Goal: Task Accomplishment & Management: Manage account settings

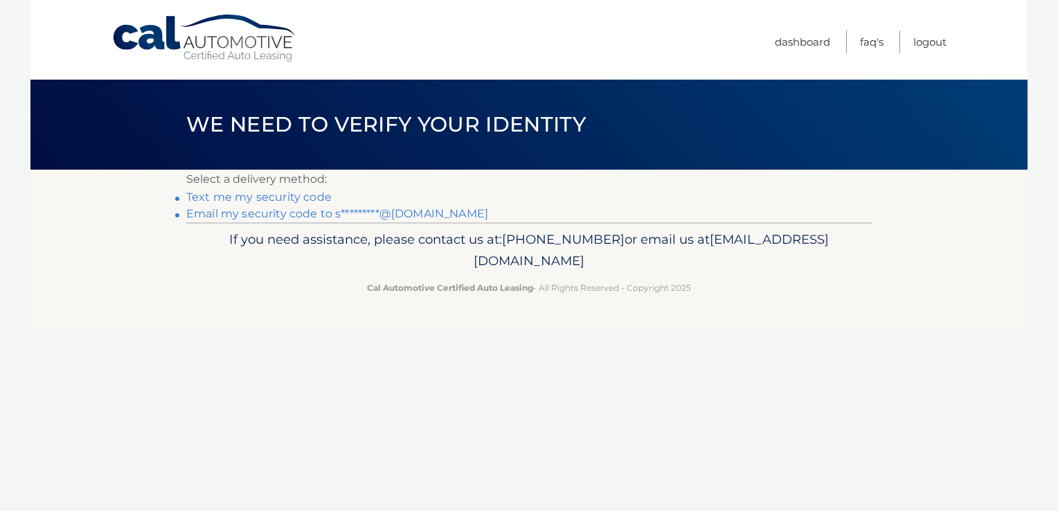
click at [278, 197] on link "Text me my security code" at bounding box center [258, 196] width 145 height 13
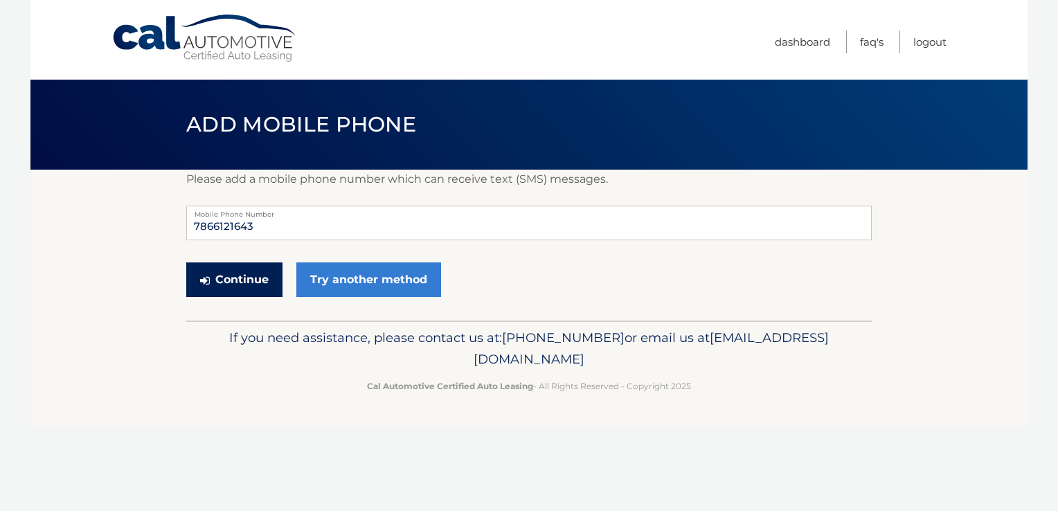
click at [238, 278] on button "Continue" at bounding box center [234, 279] width 96 height 35
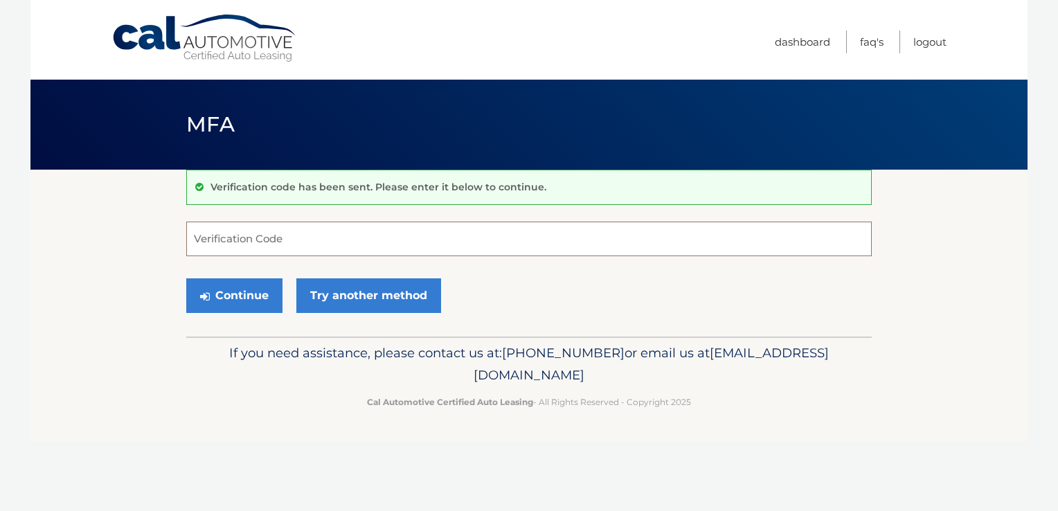
click at [258, 230] on input "Verification Code" at bounding box center [529, 239] width 686 height 35
type input "310008"
click at [233, 293] on button "Continue" at bounding box center [234, 295] width 96 height 35
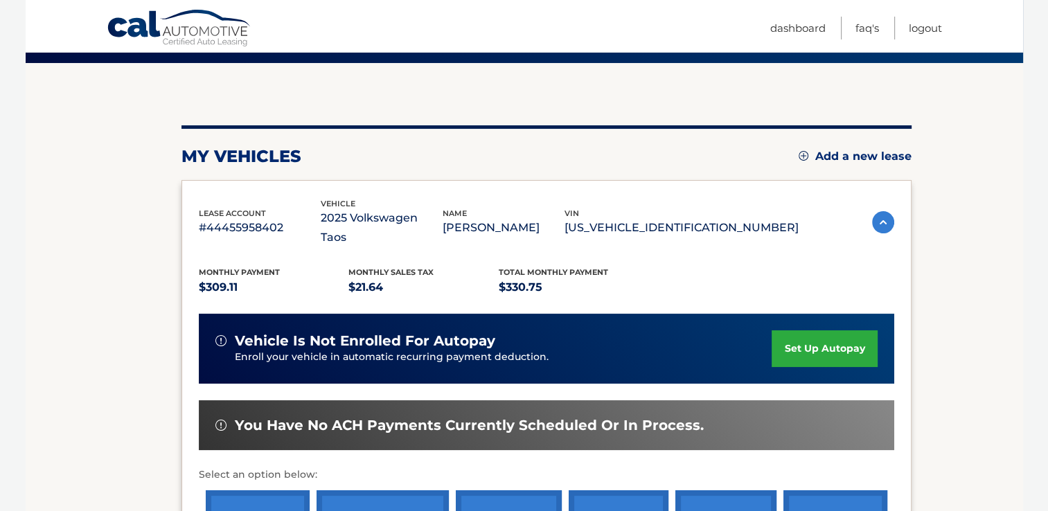
scroll to position [108, 0]
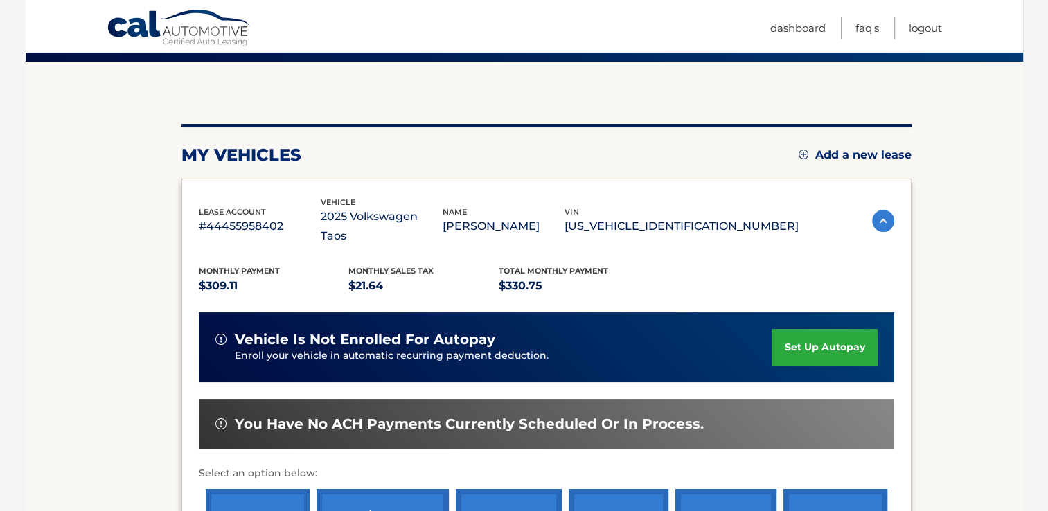
click at [817, 349] on link "set up autopay" at bounding box center [823, 347] width 105 height 37
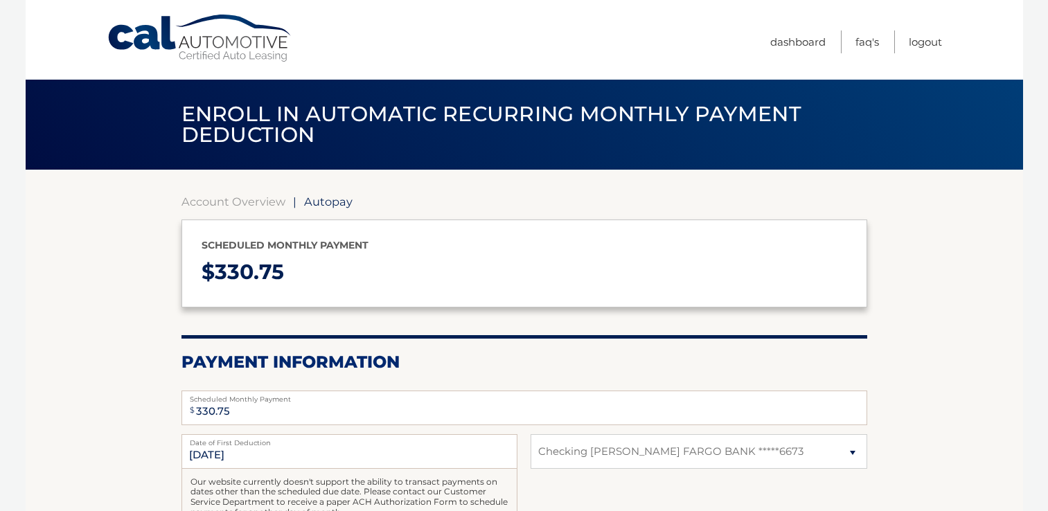
select select "NzgxODVkNDMtOGZkYy00MDEwLWE2ZTgtNWZiODA2NDMwMDBh"
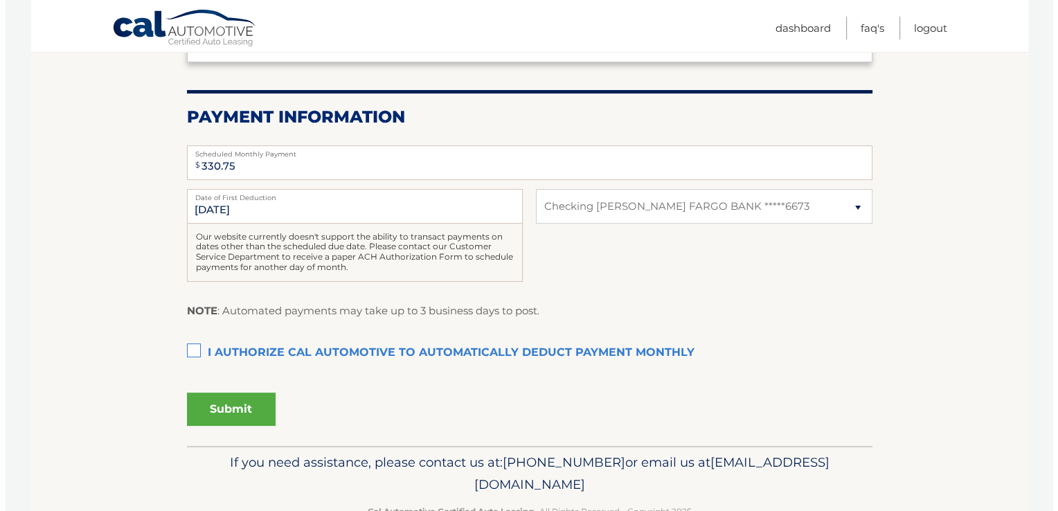
scroll to position [248, 0]
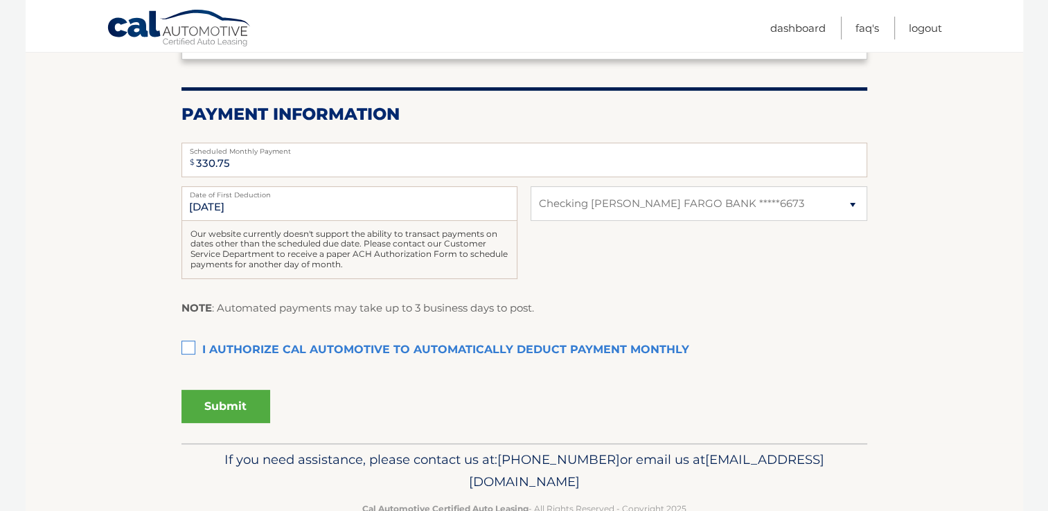
click at [191, 347] on label "I authorize cal automotive to automatically deduct payment monthly This checkbo…" at bounding box center [524, 351] width 686 height 28
click at [0, 0] on input "I authorize cal automotive to automatically deduct payment monthly This checkbo…" at bounding box center [0, 0] width 0 height 0
click at [233, 398] on button "Submit" at bounding box center [225, 406] width 89 height 33
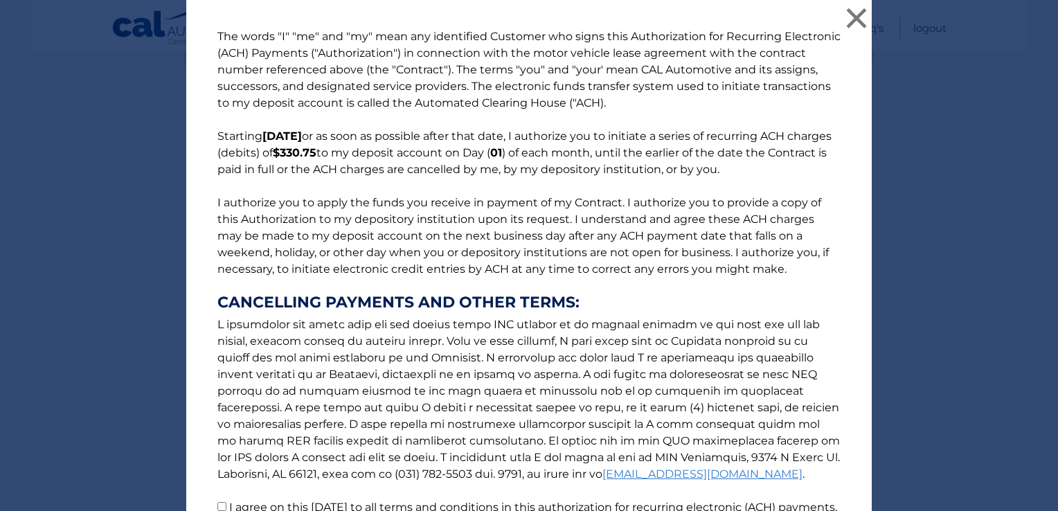
click at [1044, 257] on div "The words "I" "me" and "my" mean any identified Customer who signs this Authori…" at bounding box center [529, 255] width 1058 height 511
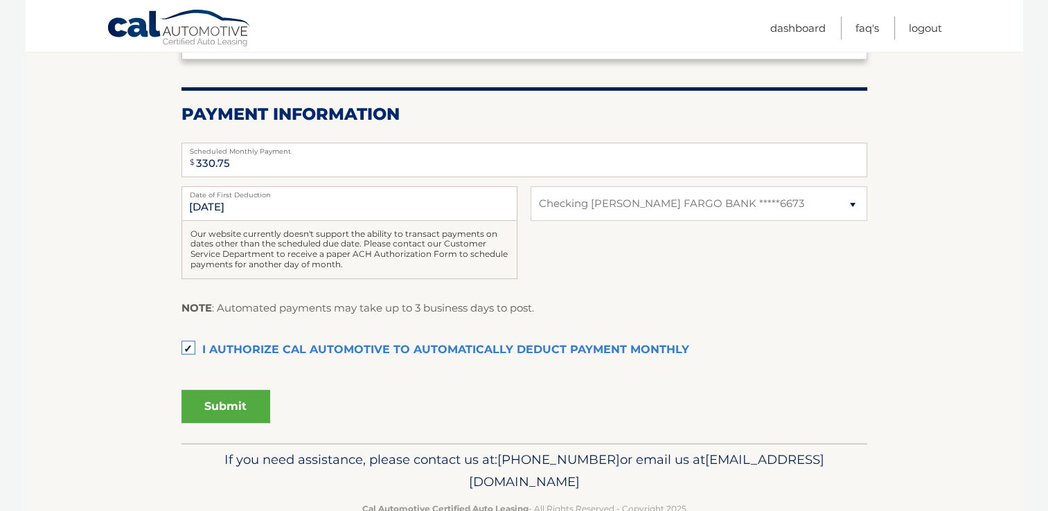
click at [226, 406] on button "Submit" at bounding box center [225, 406] width 89 height 33
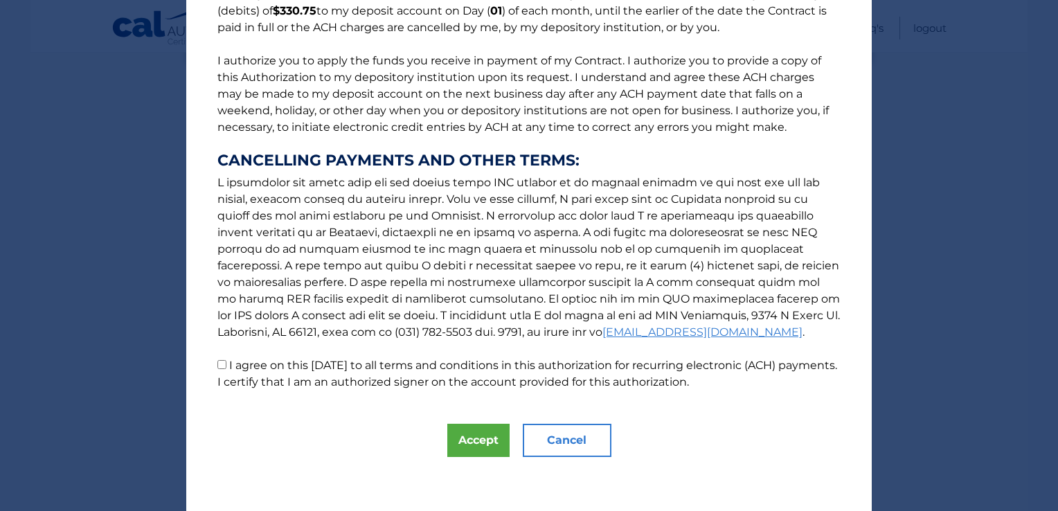
scroll to position [143, 0]
click at [217, 362] on input "I agree on this 09/04/2025 to all terms and conditions in this authorization fo…" at bounding box center [221, 363] width 9 height 9
checkbox input "true"
click at [472, 449] on button "Accept" at bounding box center [478, 439] width 62 height 33
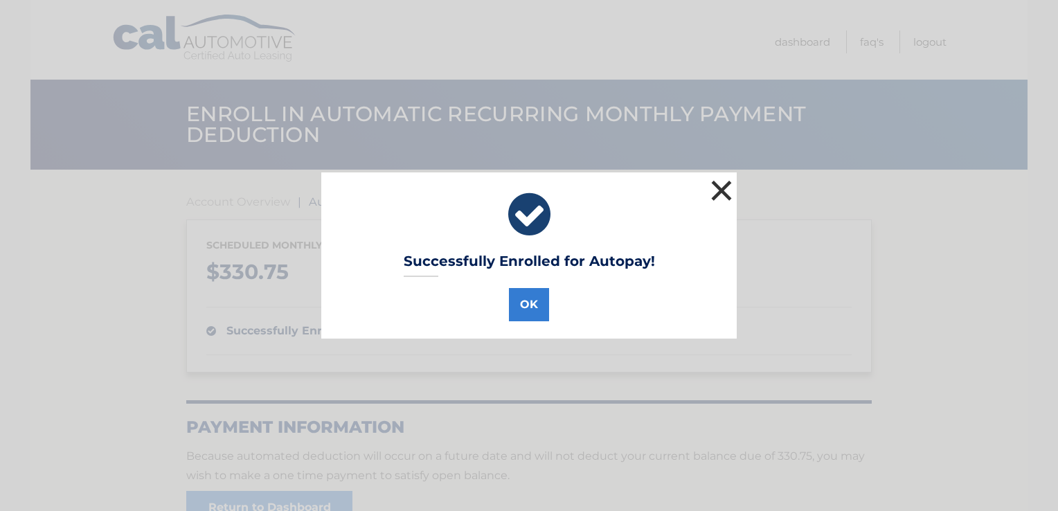
click at [711, 191] on button "×" at bounding box center [722, 191] width 28 height 28
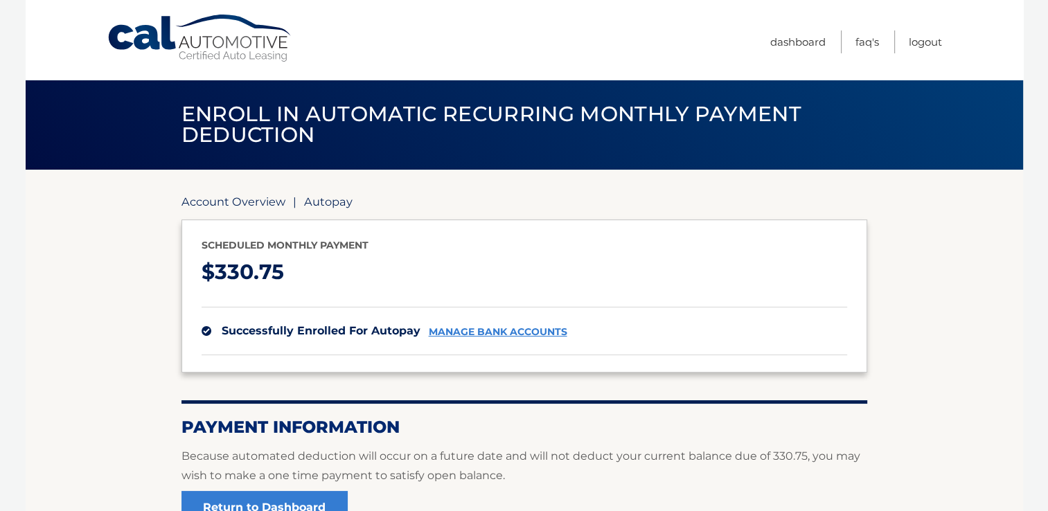
click at [256, 199] on link "Account Overview" at bounding box center [233, 202] width 104 height 14
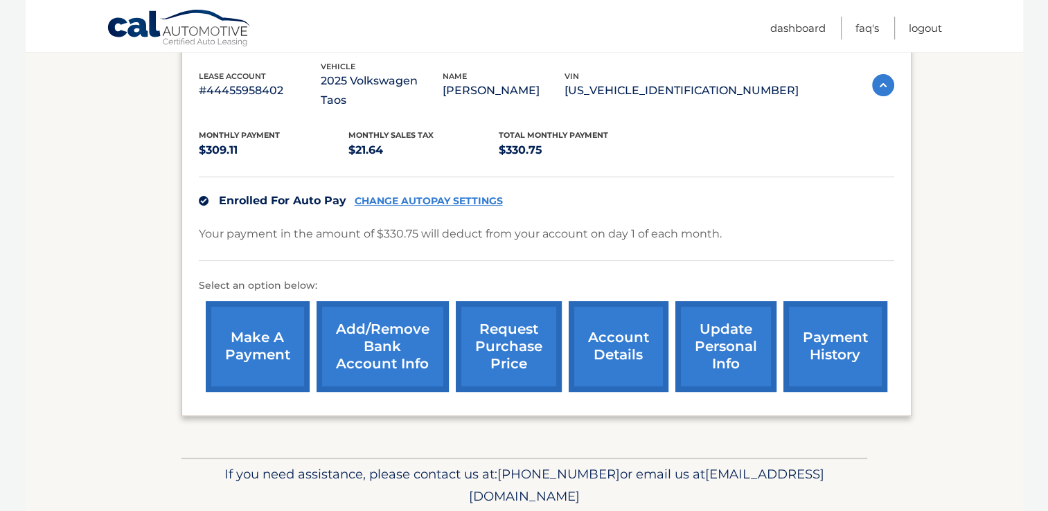
scroll to position [243, 0]
click at [848, 355] on link "payment history" at bounding box center [835, 347] width 104 height 91
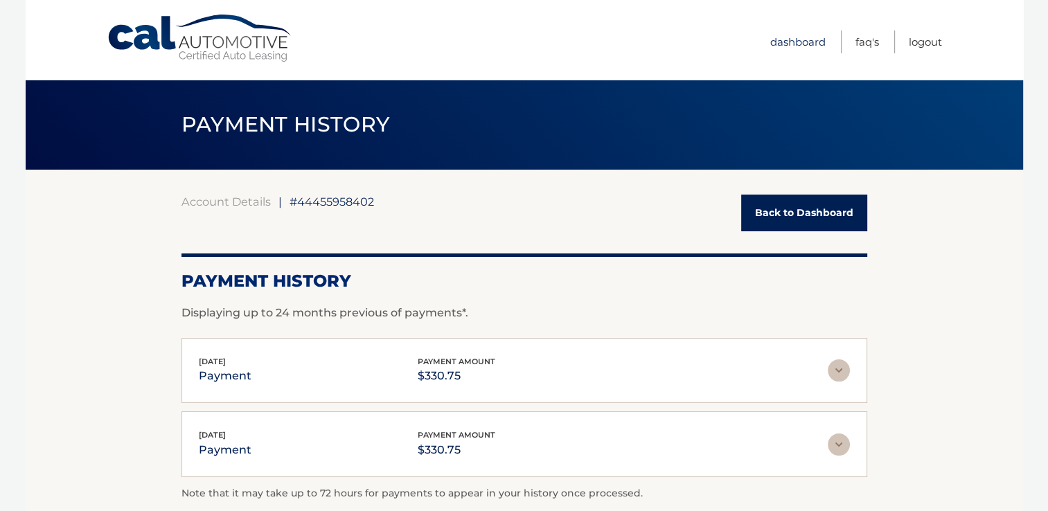
click at [792, 39] on link "Dashboard" at bounding box center [797, 41] width 55 height 23
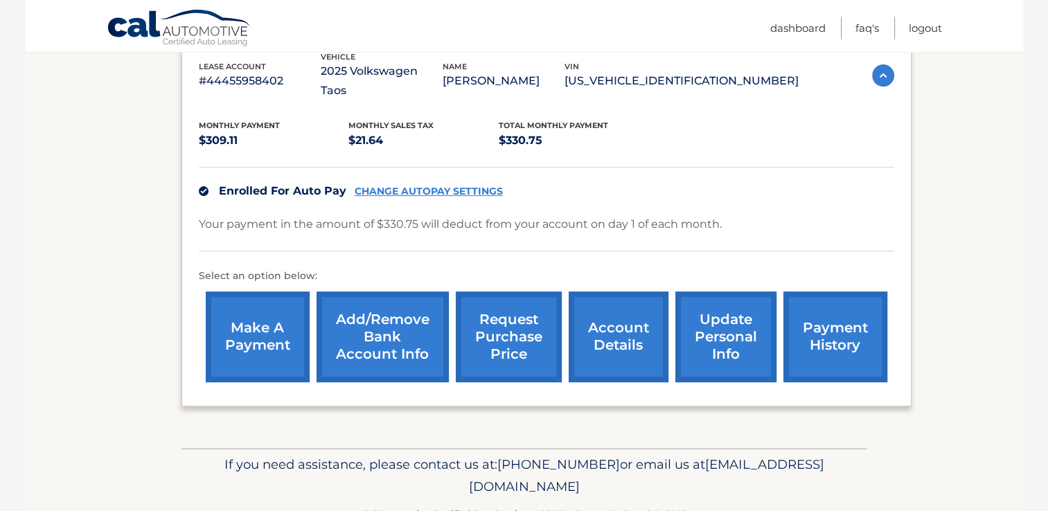
scroll to position [293, 0]
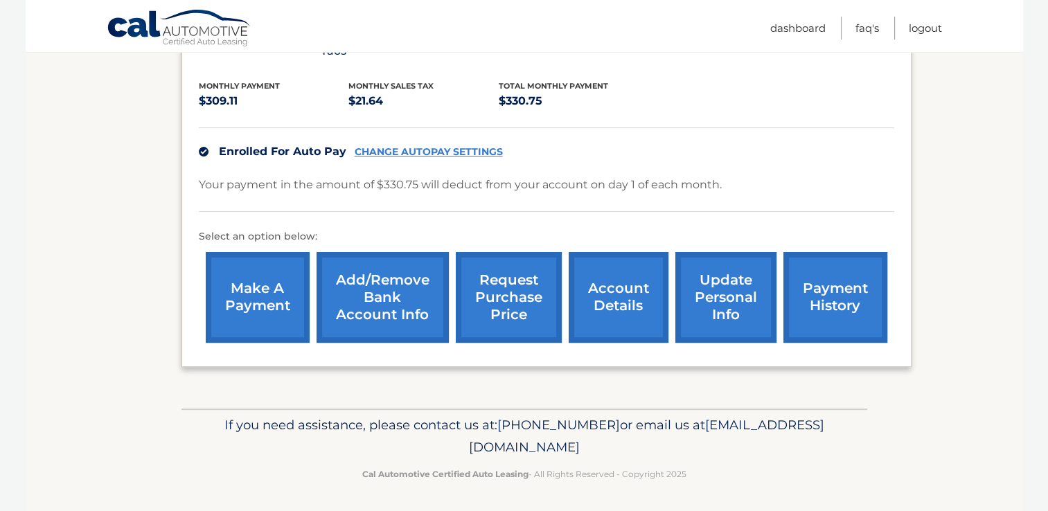
click at [263, 303] on link "make a payment" at bounding box center [258, 297] width 104 height 91
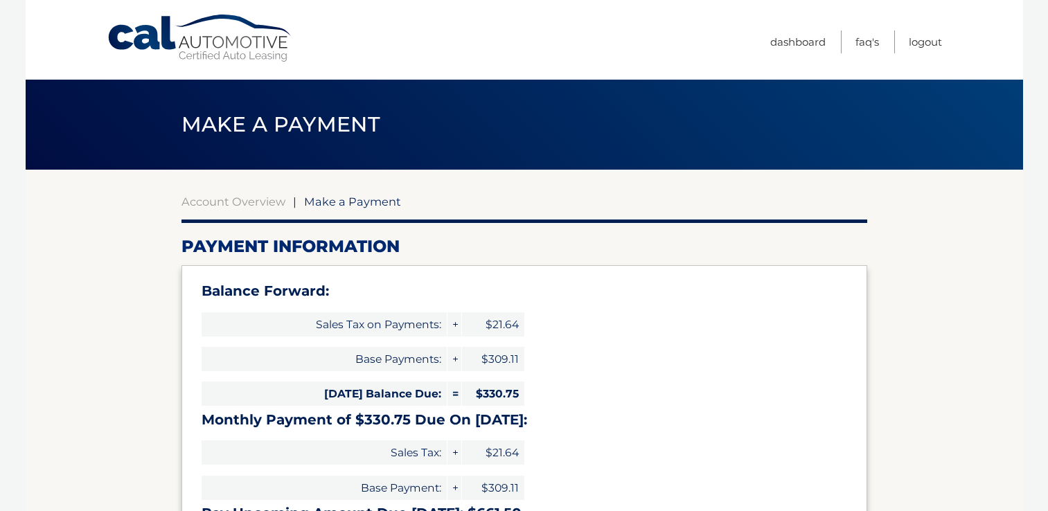
select select "NzgxODVkNDMtOGZkYy00MDEwLWE2ZTgtNWZiODA2NDMwMDBh"
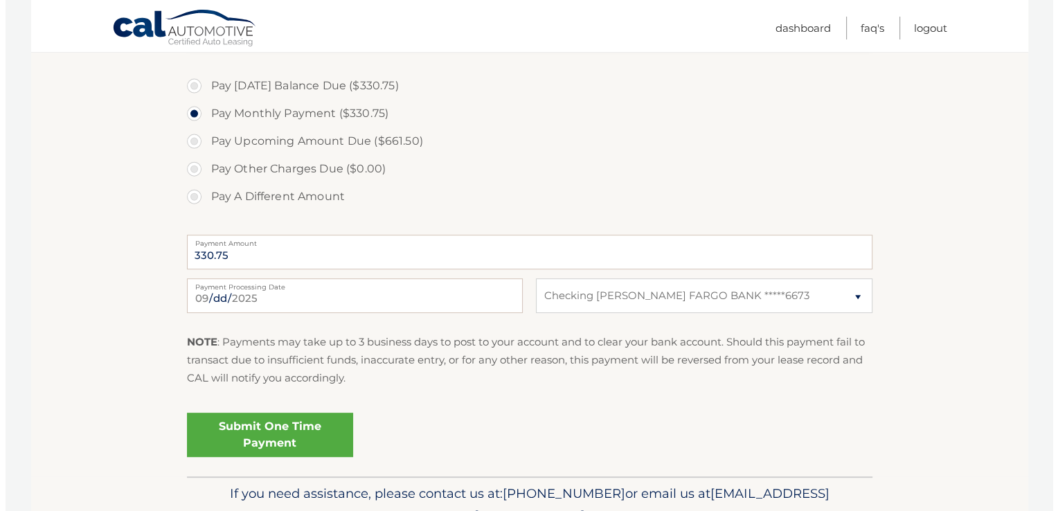
scroll to position [498, 0]
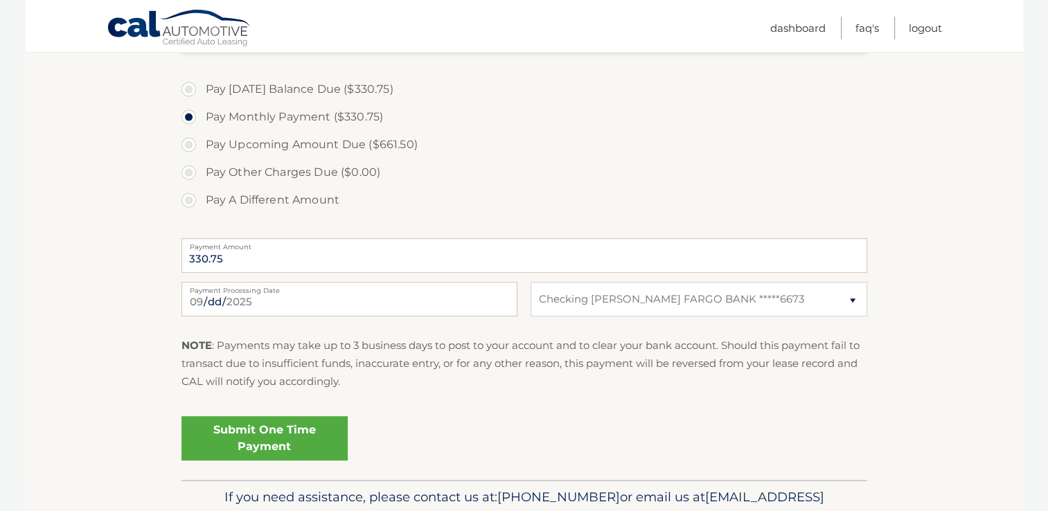
click at [285, 437] on link "Submit One Time Payment" at bounding box center [264, 438] width 166 height 44
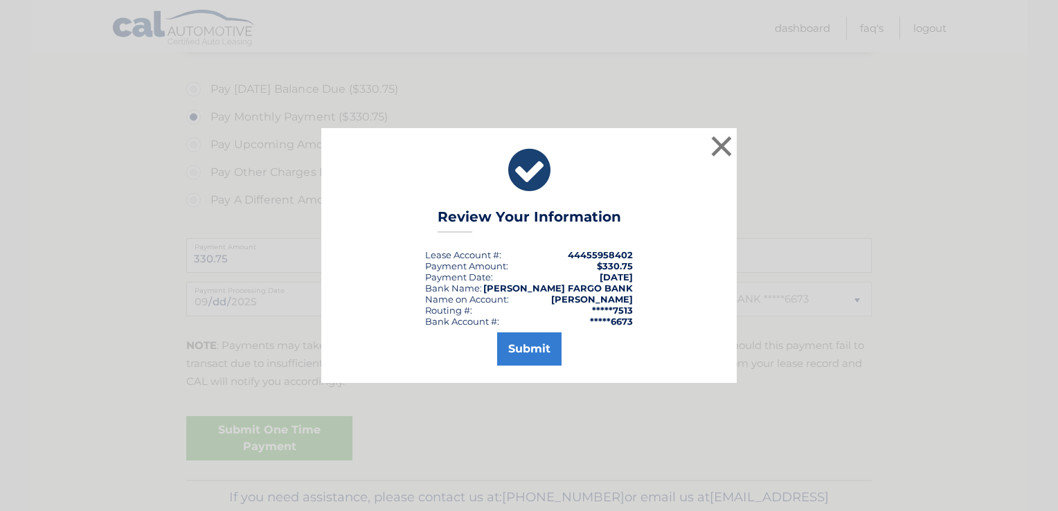
click at [285, 437] on div "× Review Your Information Lease Account #: 44455958402 Payment Amount: $330.75 …" at bounding box center [529, 255] width 1058 height 511
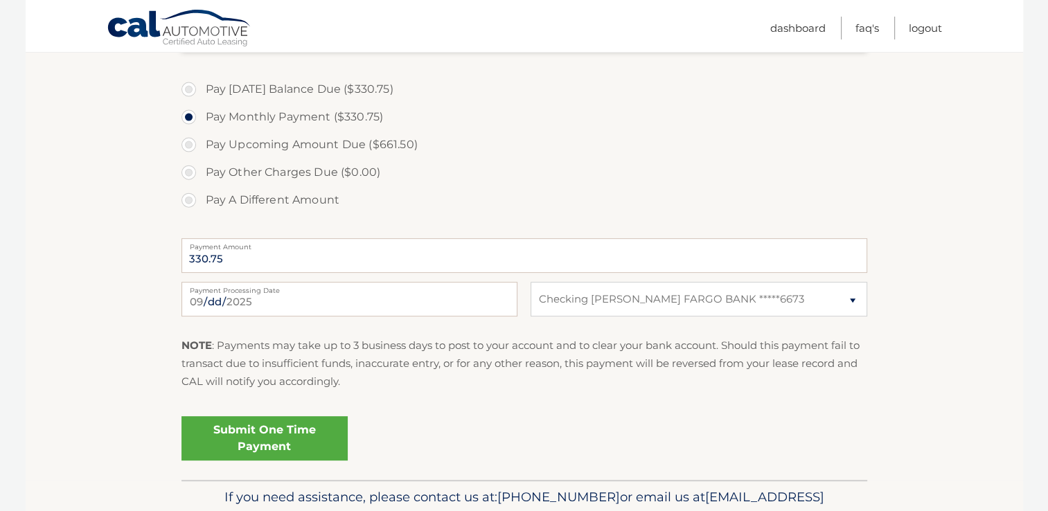
click at [291, 431] on link "Submit One Time Payment" at bounding box center [264, 438] width 166 height 44
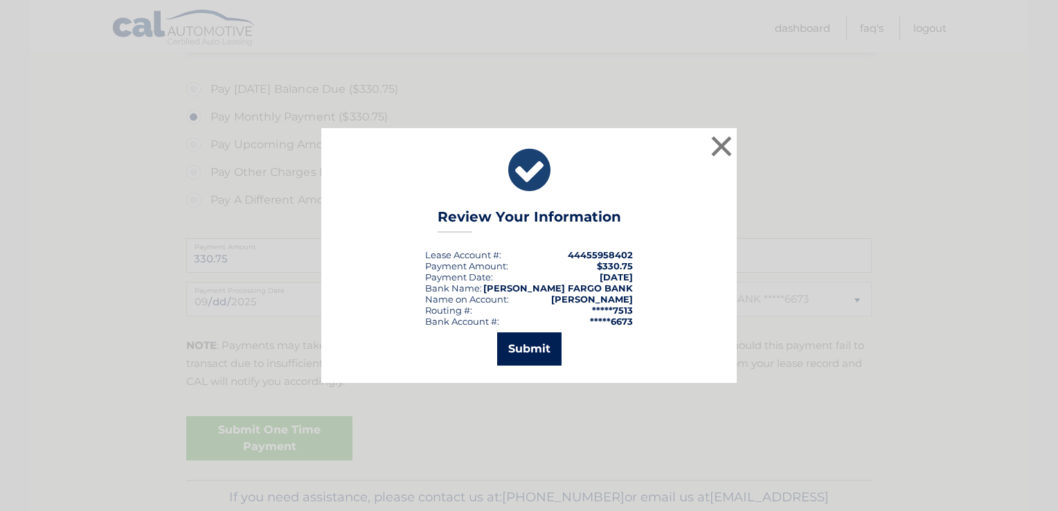
click at [532, 356] on button "Submit" at bounding box center [529, 348] width 64 height 33
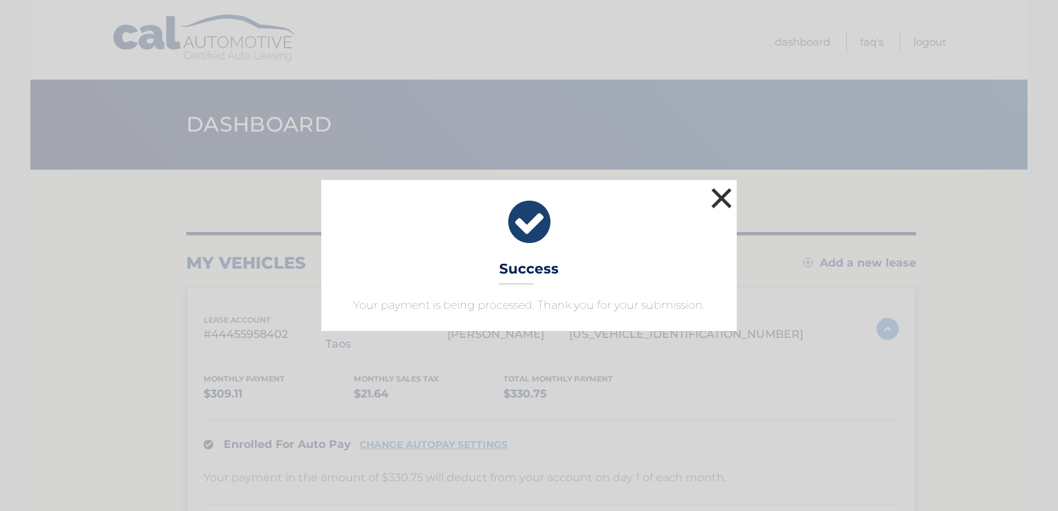
click at [724, 199] on button "×" at bounding box center [722, 198] width 28 height 28
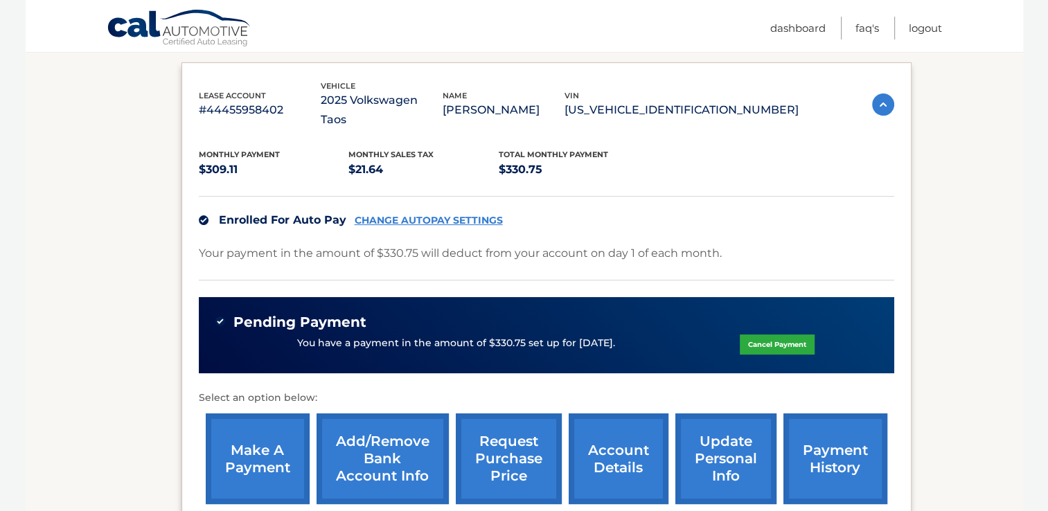
scroll to position [232, 0]
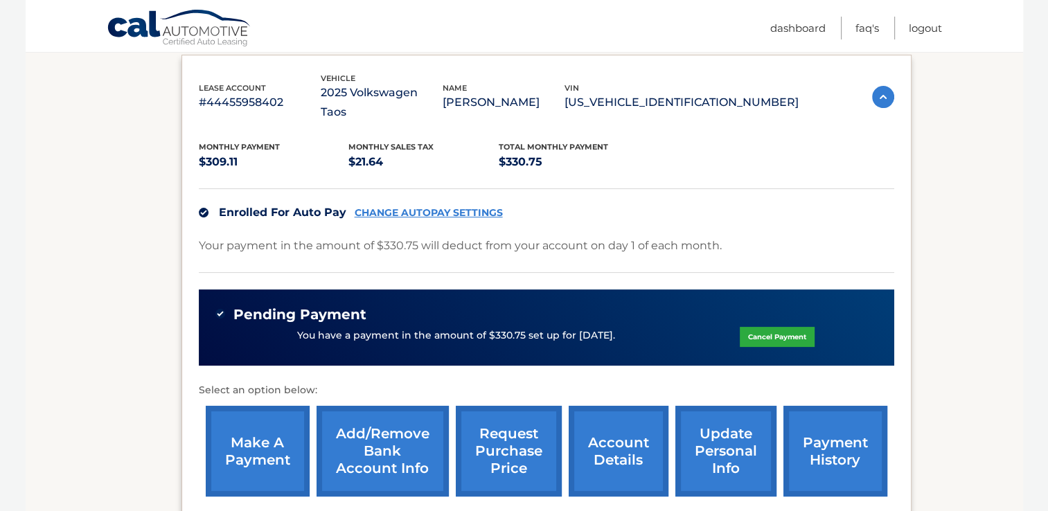
click at [848, 470] on link "payment history" at bounding box center [835, 451] width 104 height 91
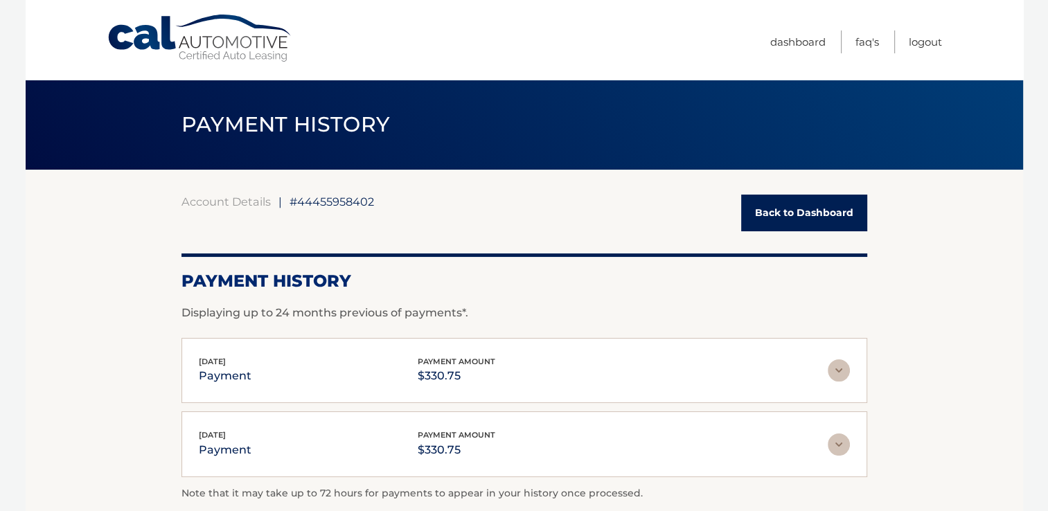
click at [796, 202] on link "Back to Dashboard" at bounding box center [804, 213] width 126 height 37
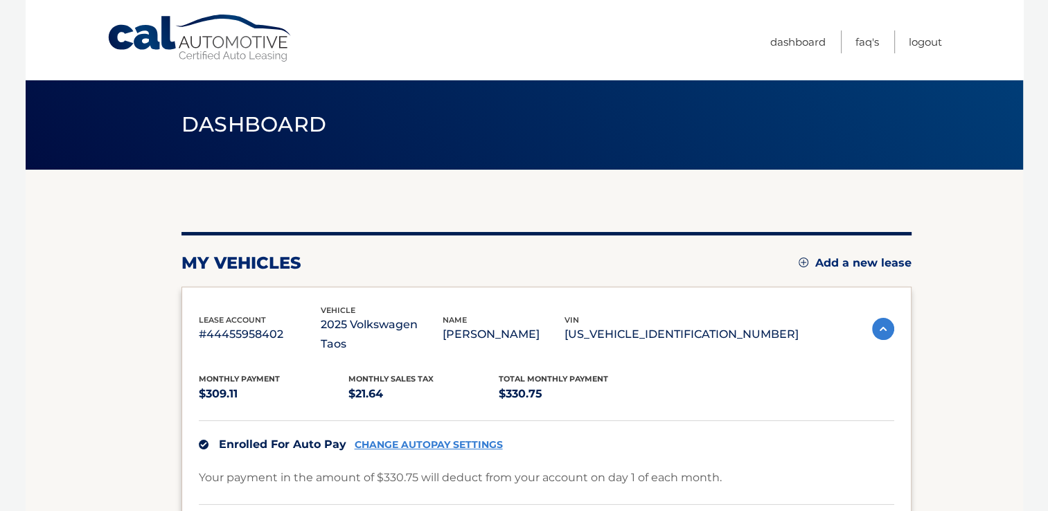
click at [445, 442] on link "CHANGE AUTOPAY SETTINGS" at bounding box center [429, 445] width 148 height 12
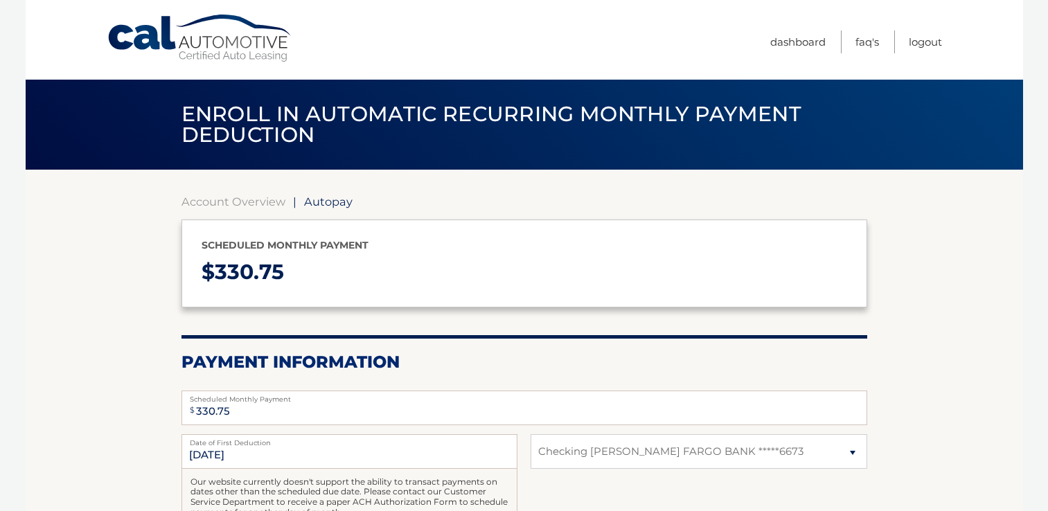
select select "NzgxODVkNDMtOGZkYy00MDEwLWE2ZTgtNWZiODA2NDMwMDBh"
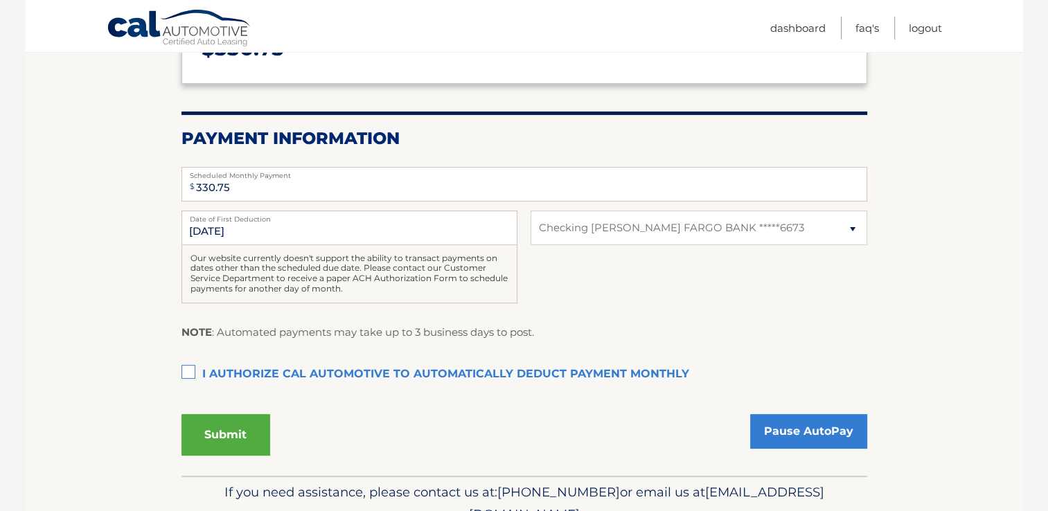
scroll to position [225, 0]
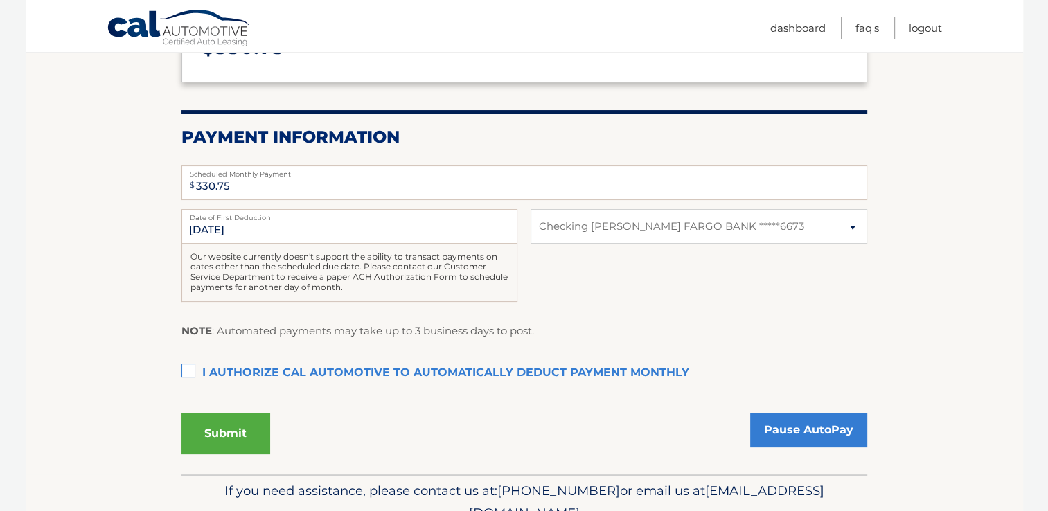
click at [186, 367] on label "I authorize cal automotive to automatically deduct payment monthly This checkbo…" at bounding box center [524, 373] width 686 height 28
click at [0, 0] on input "I authorize cal automotive to automatically deduct payment monthly This checkbo…" at bounding box center [0, 0] width 0 height 0
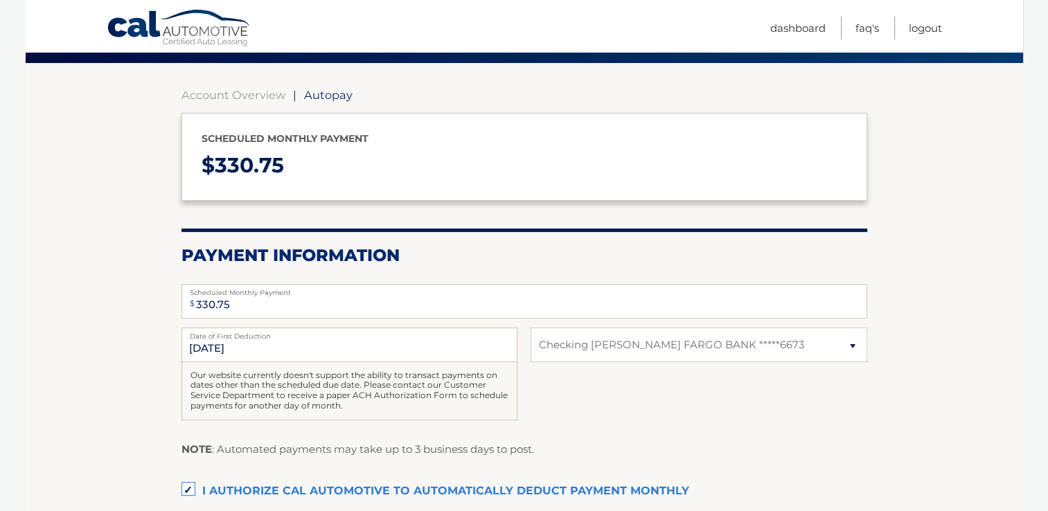
scroll to position [292, 0]
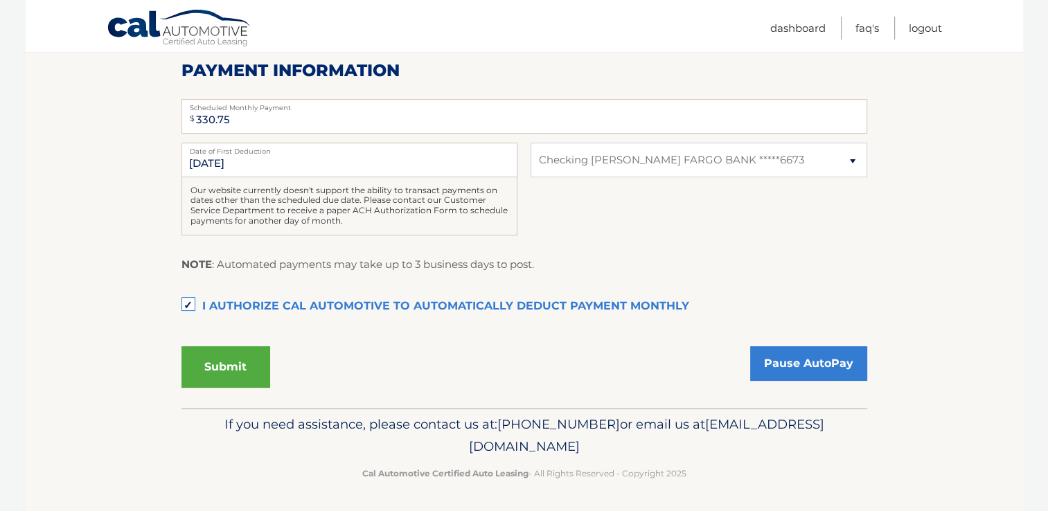
click at [242, 366] on button "Submit" at bounding box center [225, 367] width 89 height 42
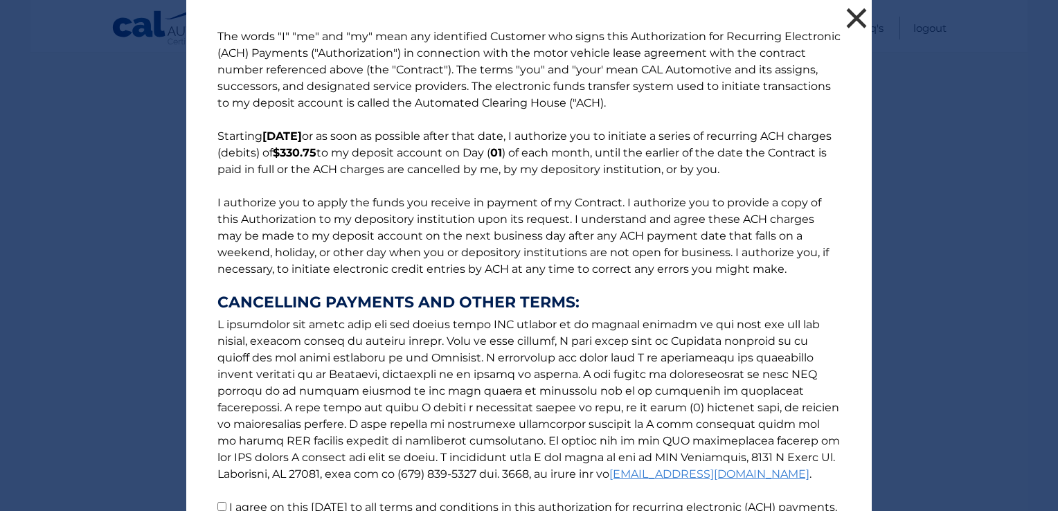
click at [850, 16] on button "×" at bounding box center [857, 18] width 28 height 28
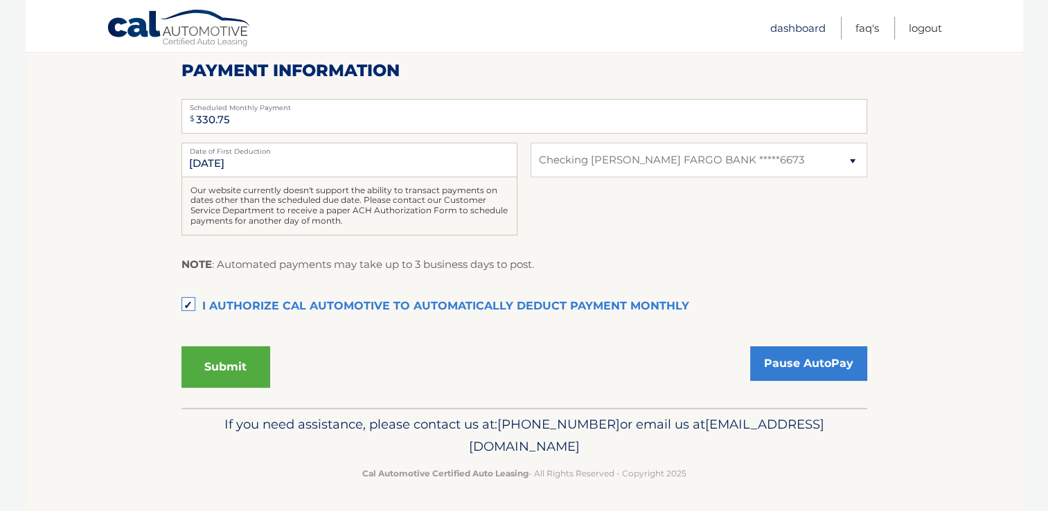
click at [804, 24] on link "Dashboard" at bounding box center [797, 28] width 55 height 23
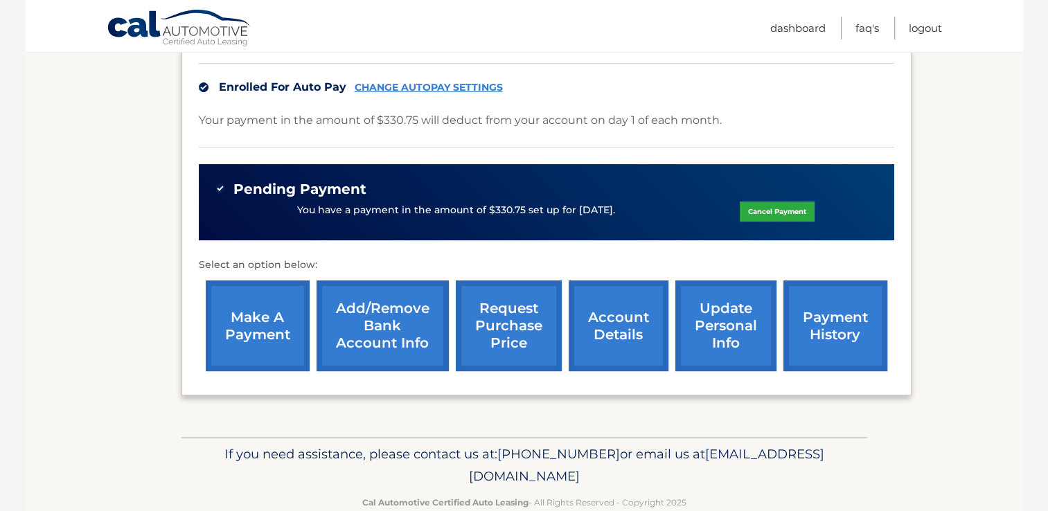
scroll to position [359, 0]
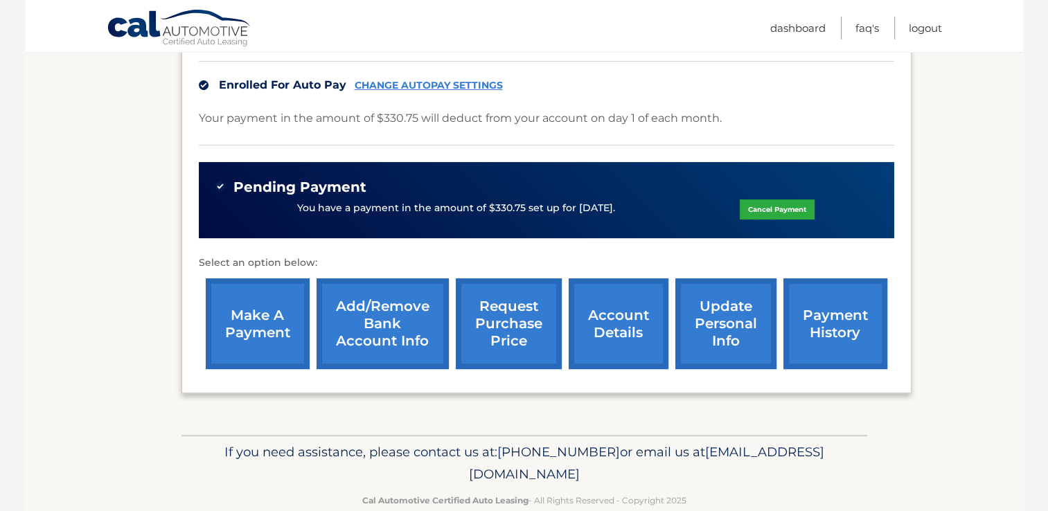
click at [616, 322] on link "account details" at bounding box center [619, 323] width 100 height 91
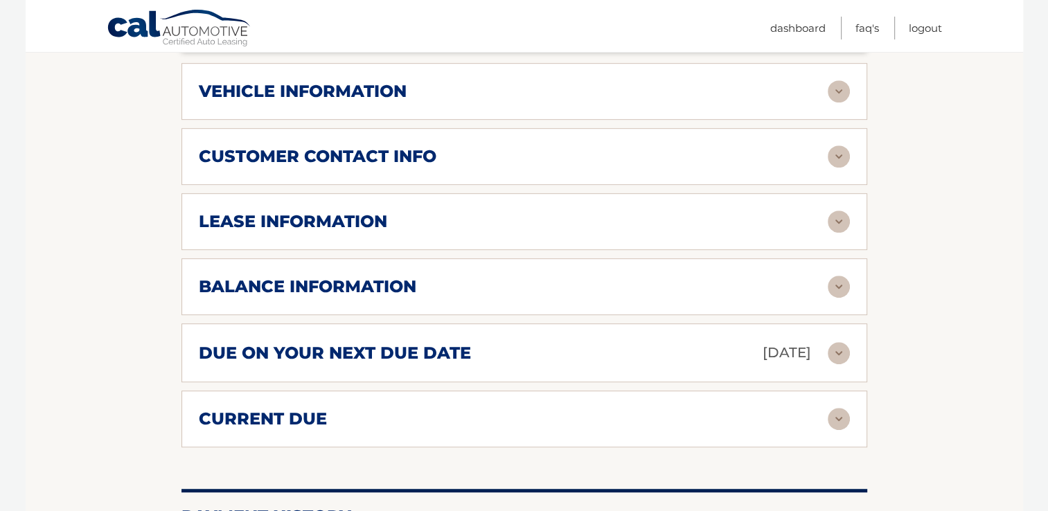
scroll to position [744, 0]
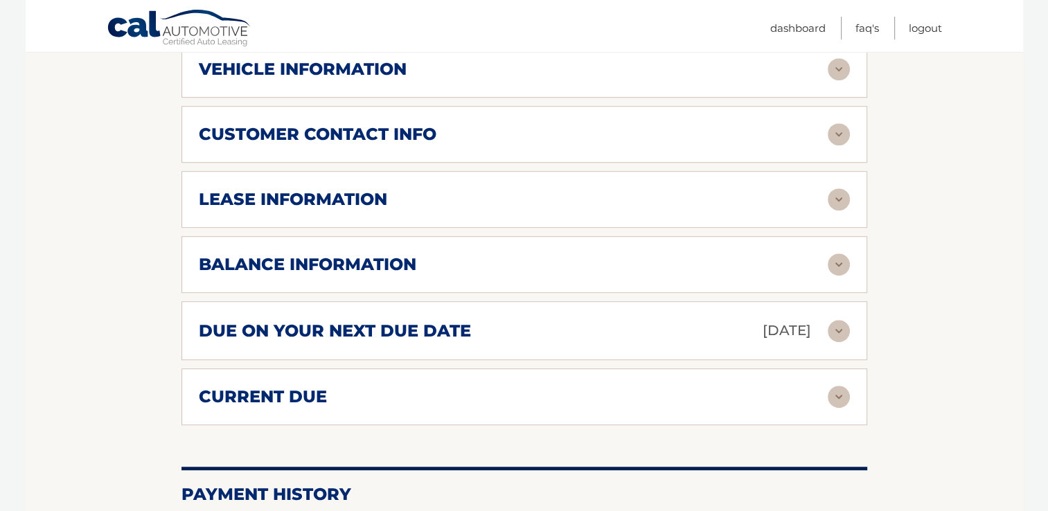
click at [459, 334] on h2 "due on your next due date" at bounding box center [335, 331] width 272 height 21
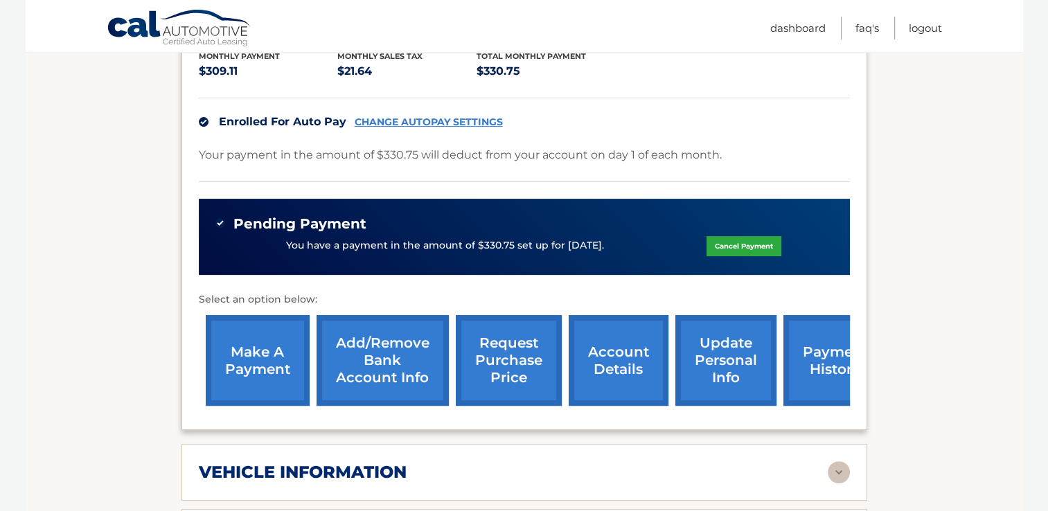
scroll to position [355, 0]
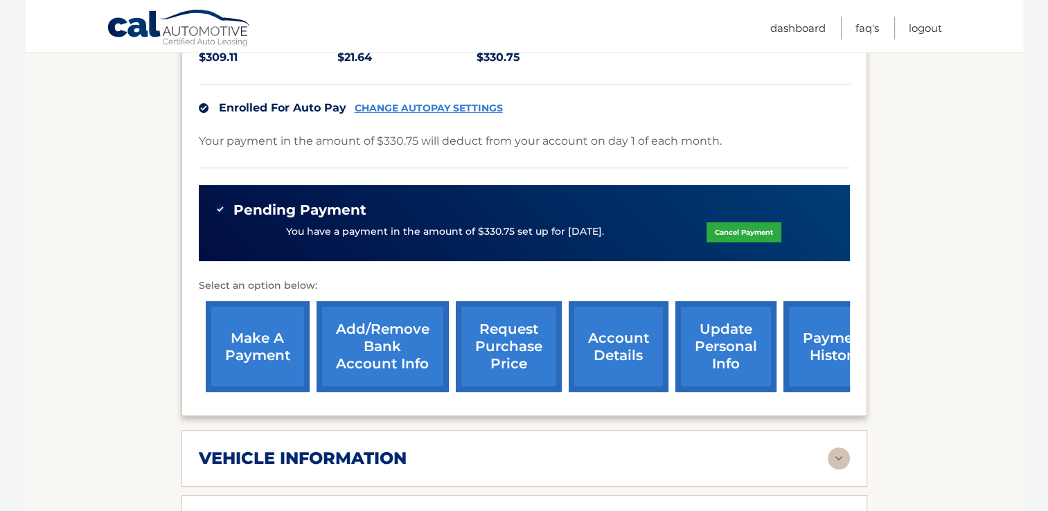
click at [737, 230] on link "Cancel Payment" at bounding box center [743, 232] width 75 height 20
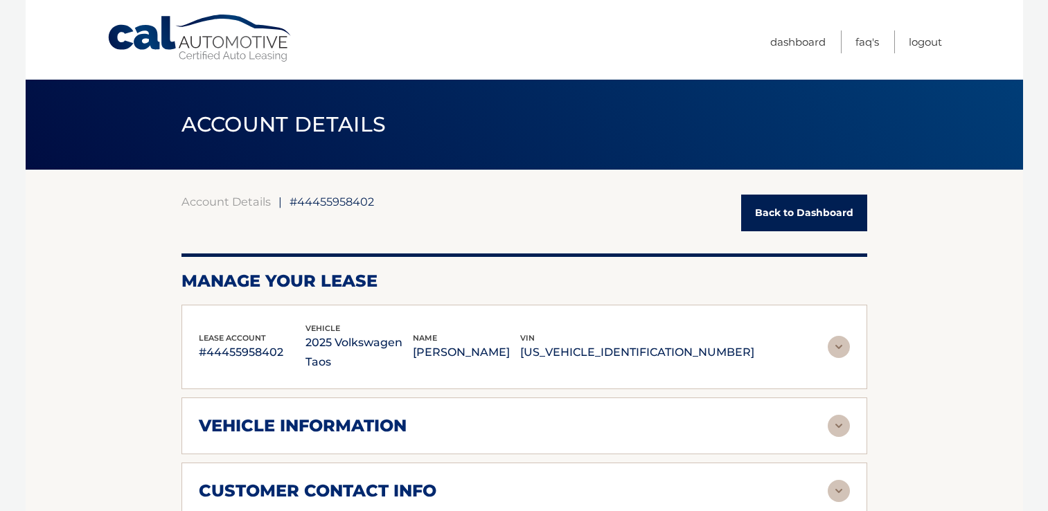
scroll to position [352, 0]
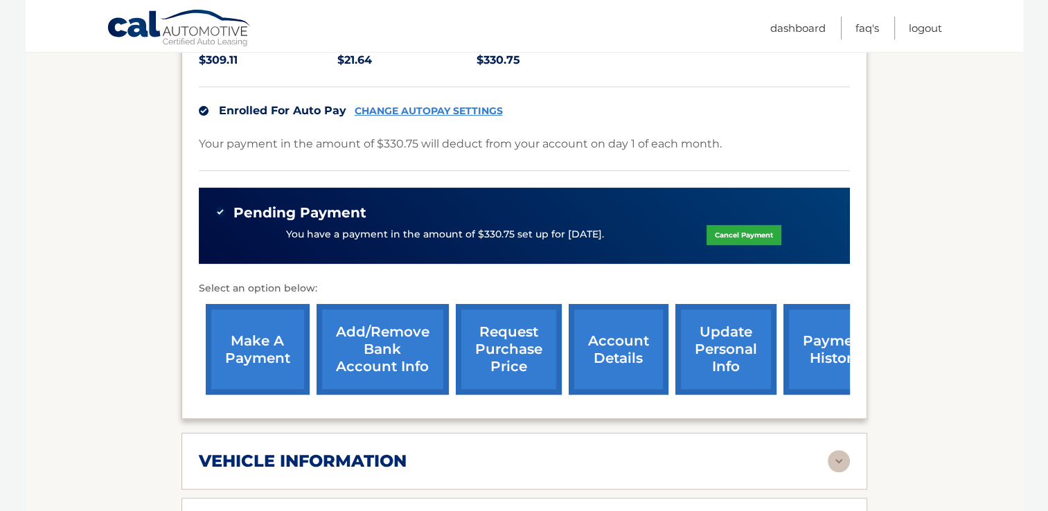
click at [749, 233] on link "Cancel Payment" at bounding box center [743, 235] width 75 height 20
click at [810, 352] on link "payment history" at bounding box center [835, 349] width 104 height 91
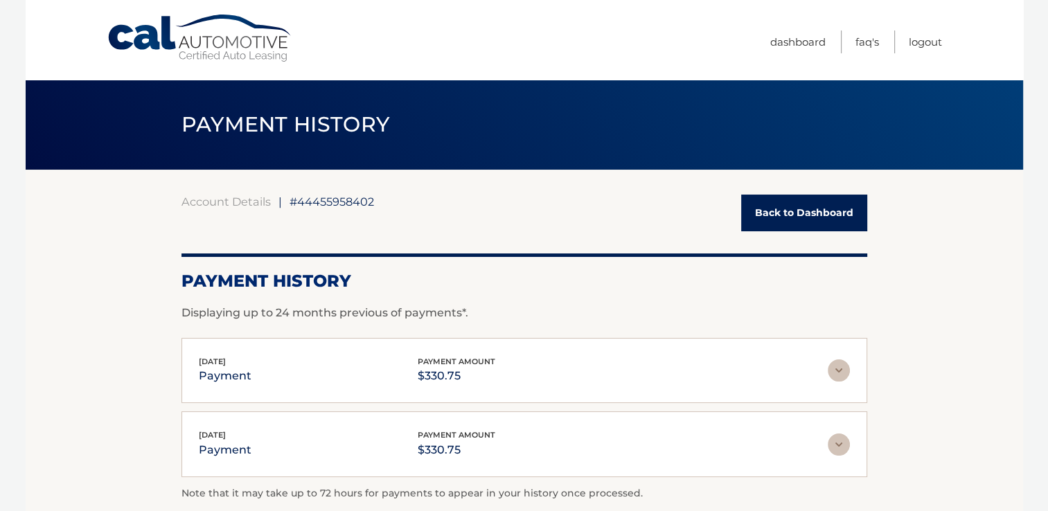
click at [790, 217] on link "Back to Dashboard" at bounding box center [804, 213] width 126 height 37
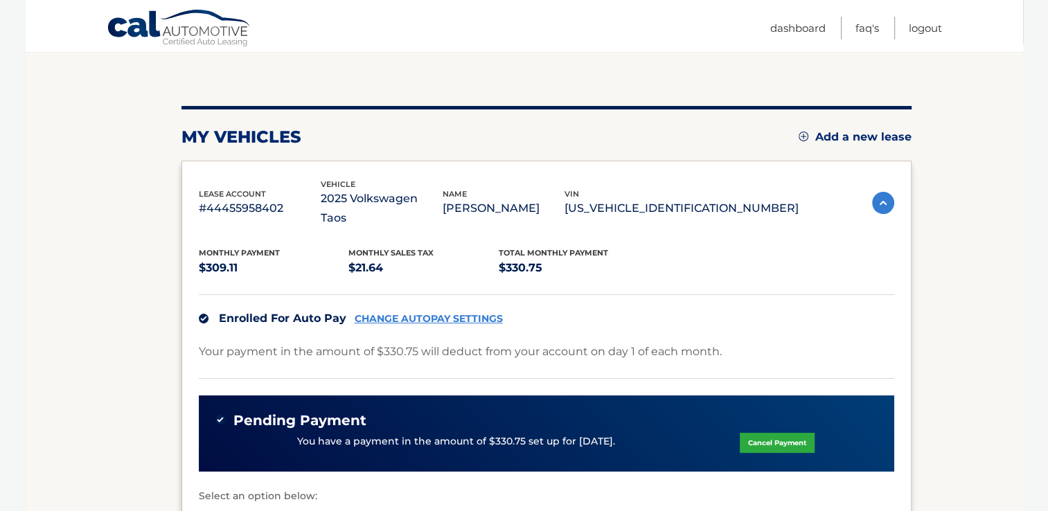
scroll to position [256, 0]
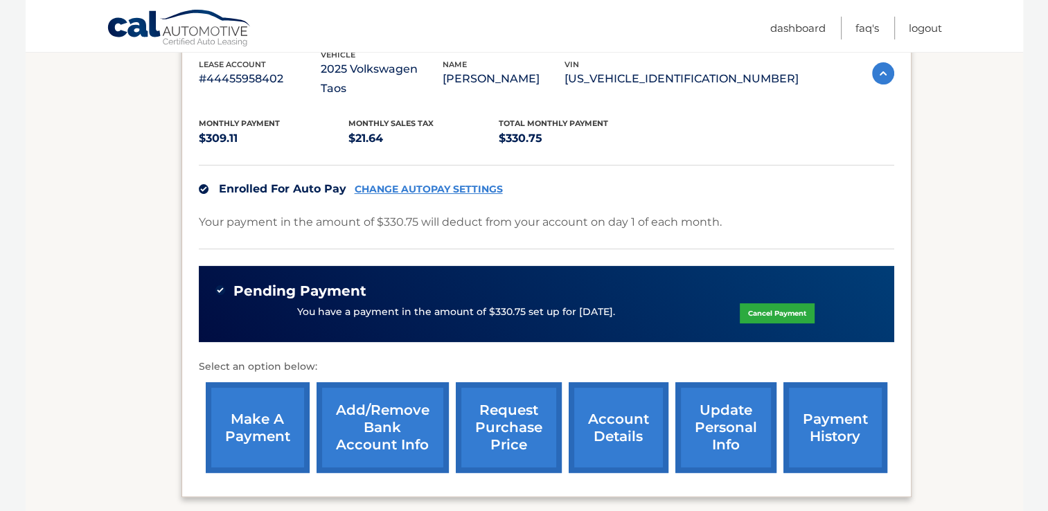
click at [784, 312] on link "Cancel Payment" at bounding box center [777, 313] width 75 height 20
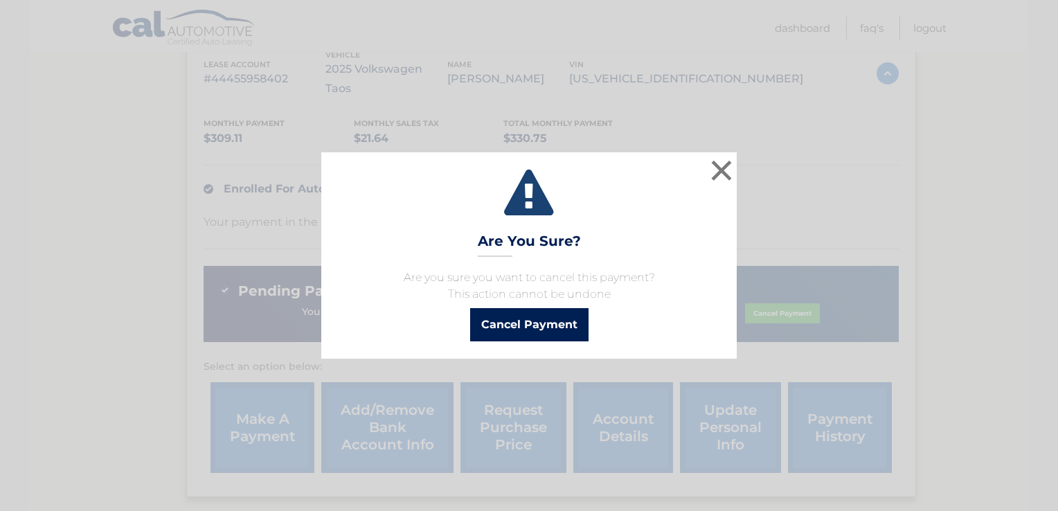
click at [531, 328] on button "Cancel Payment" at bounding box center [529, 324] width 118 height 33
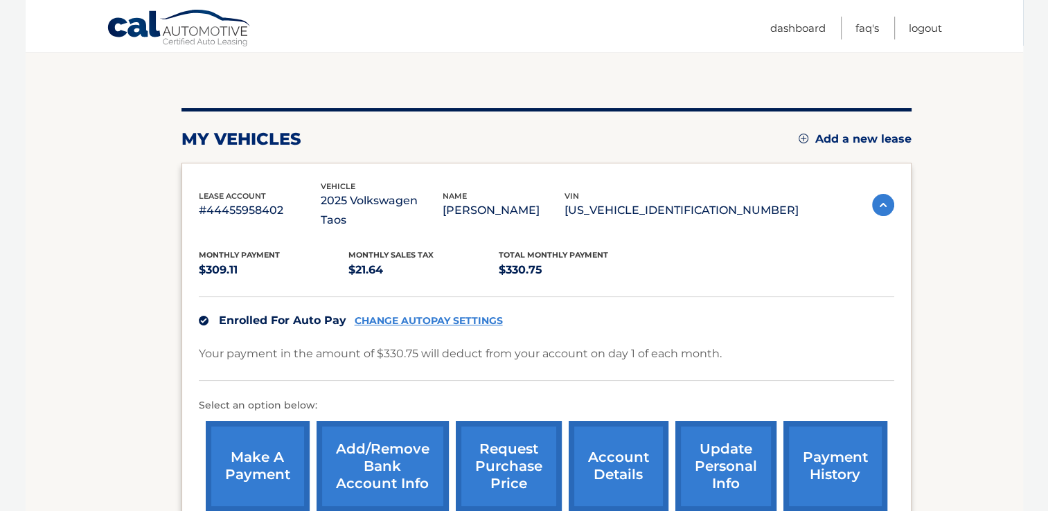
scroll to position [125, 0]
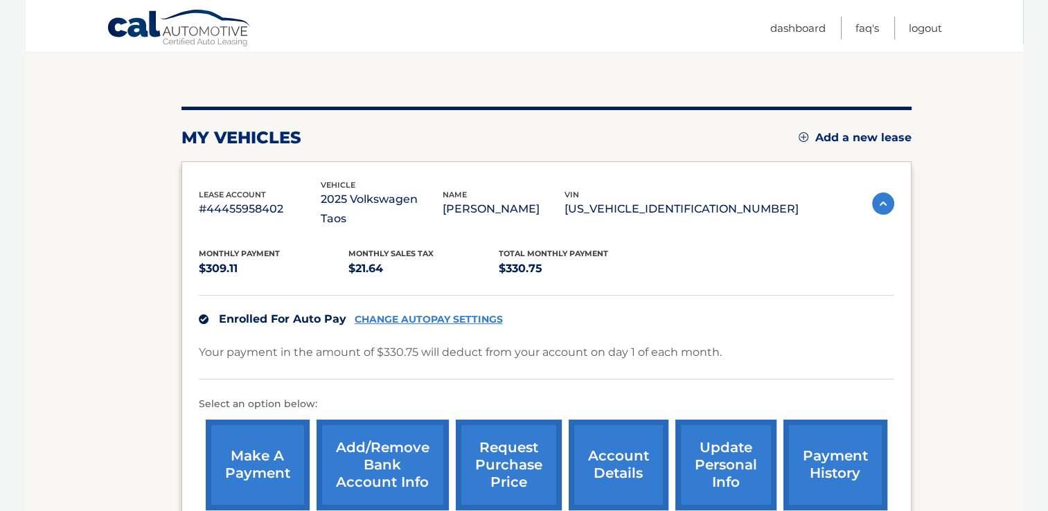
click at [878, 198] on img at bounding box center [883, 204] width 22 height 22
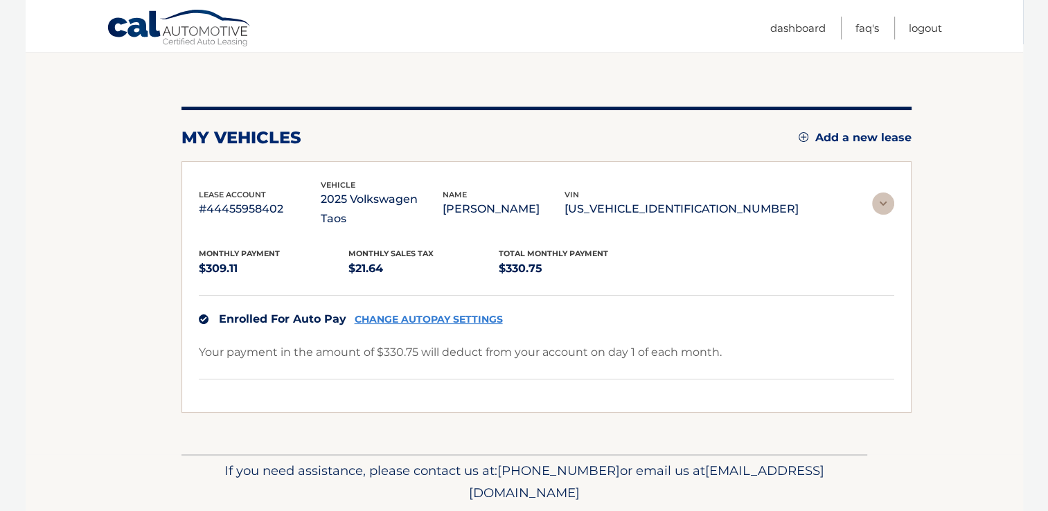
scroll to position [6, 0]
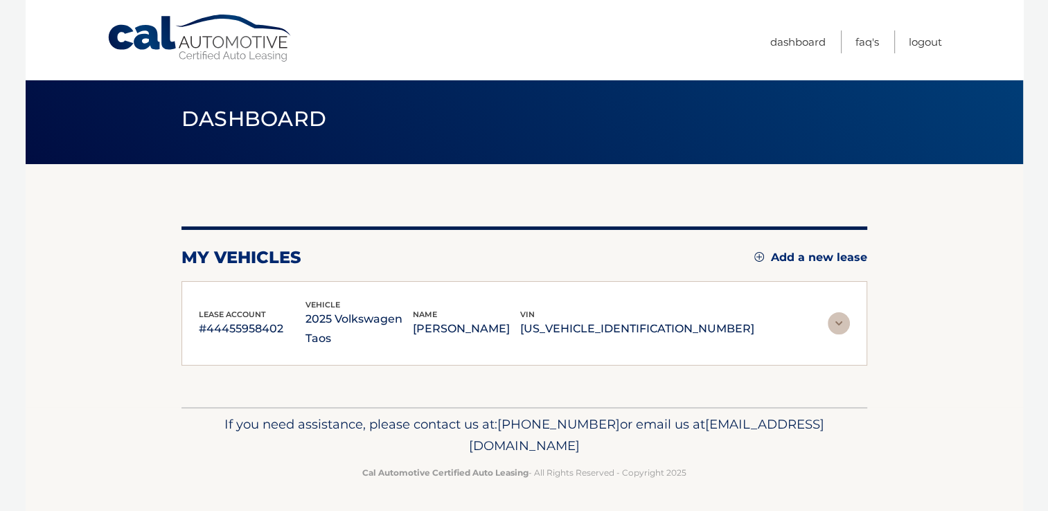
click at [219, 319] on p "#44455958402" at bounding box center [252, 328] width 107 height 19
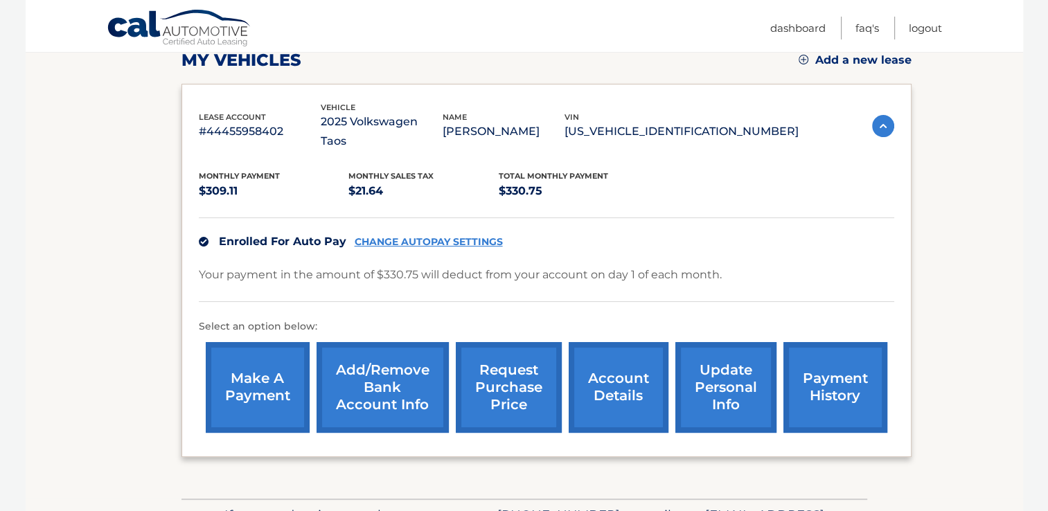
scroll to position [293, 0]
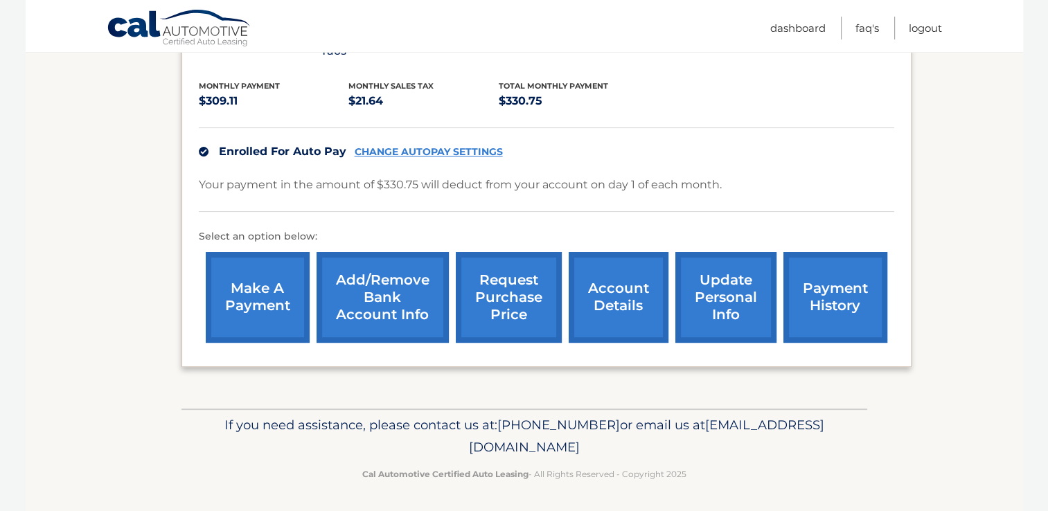
click at [827, 316] on link "payment history" at bounding box center [835, 297] width 104 height 91
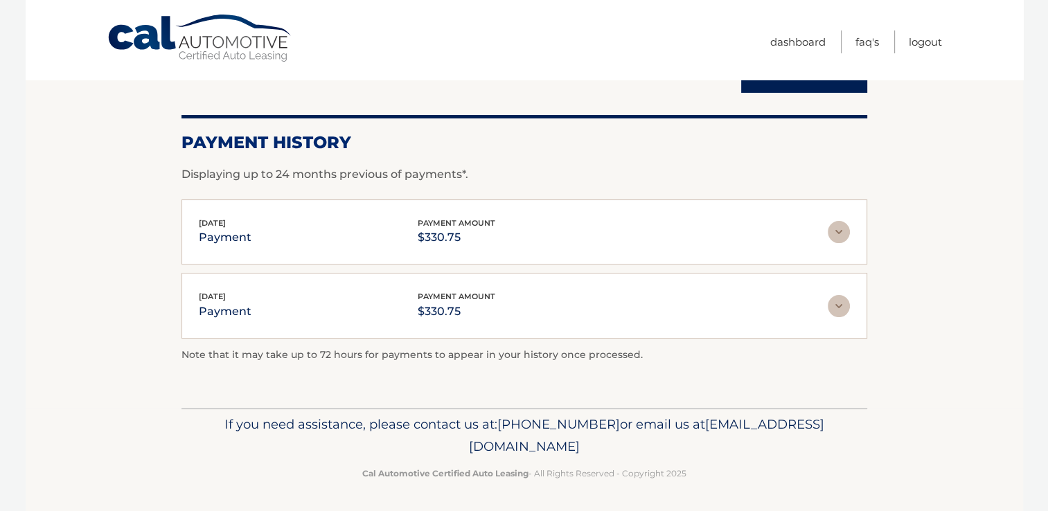
scroll to position [1, 0]
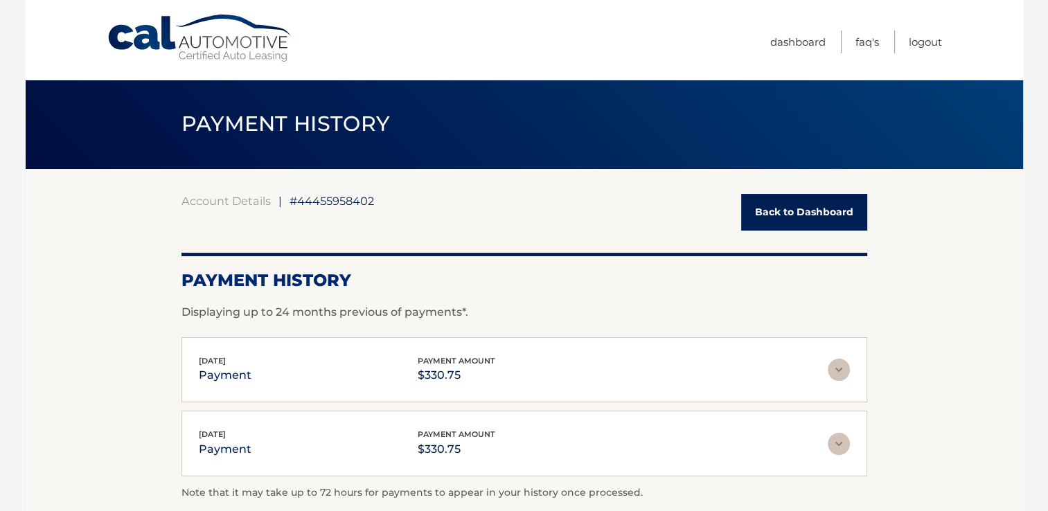
click at [783, 208] on link "Back to Dashboard" at bounding box center [804, 212] width 126 height 37
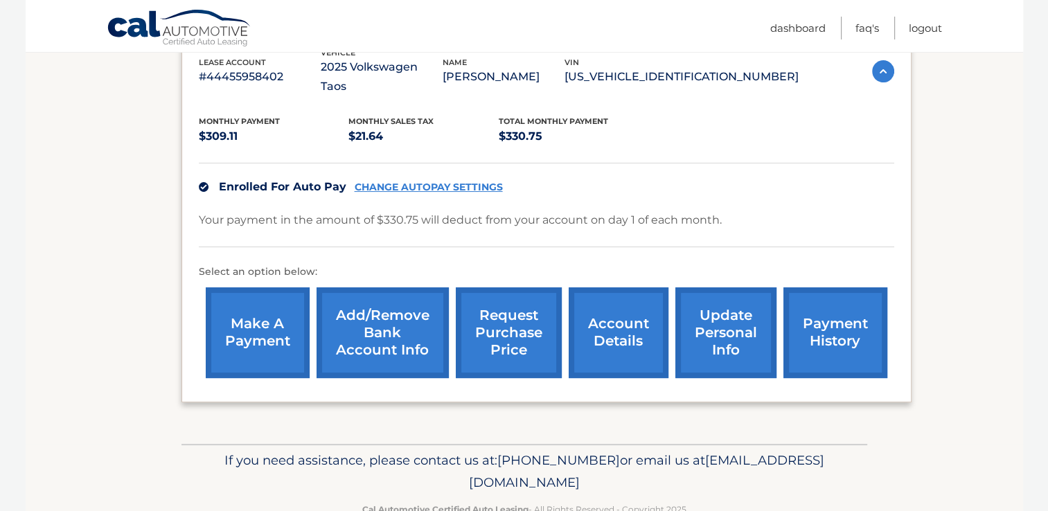
scroll to position [257, 0]
click at [437, 190] on link "CHANGE AUTOPAY SETTINGS" at bounding box center [429, 188] width 148 height 12
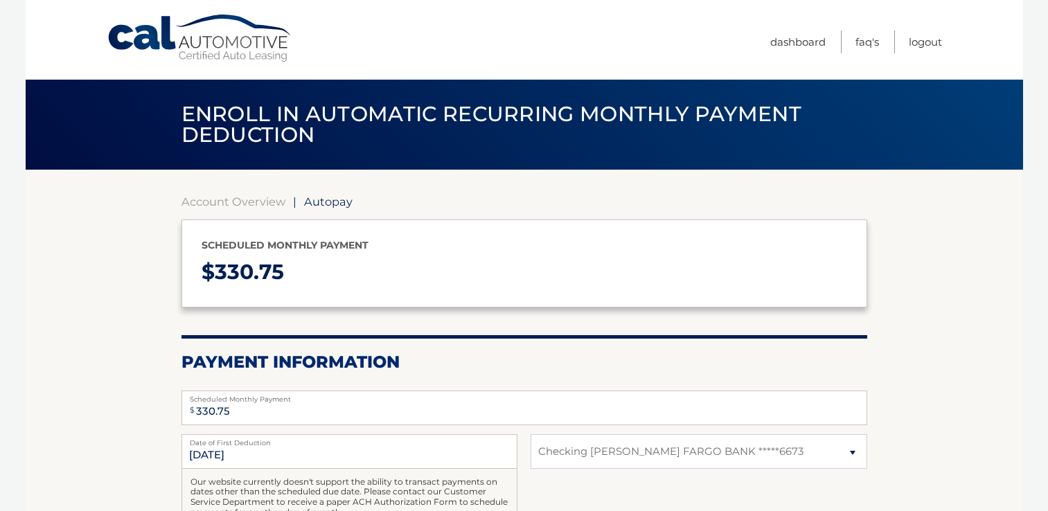
select select "NzgxODVkNDMtOGZkYy00MDEwLWE2ZTgtNWZiODA2NDMwMDBh"
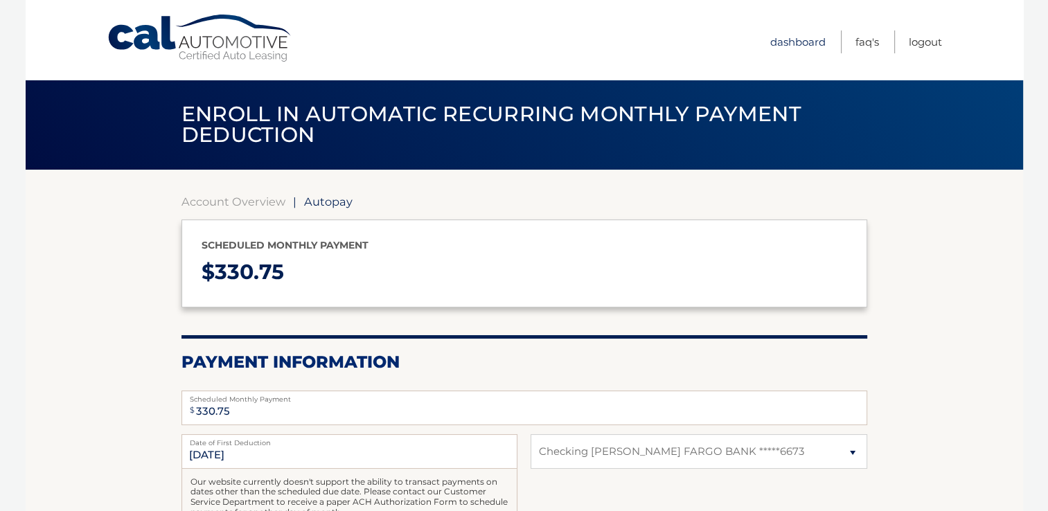
click at [792, 41] on link "Dashboard" at bounding box center [797, 41] width 55 height 23
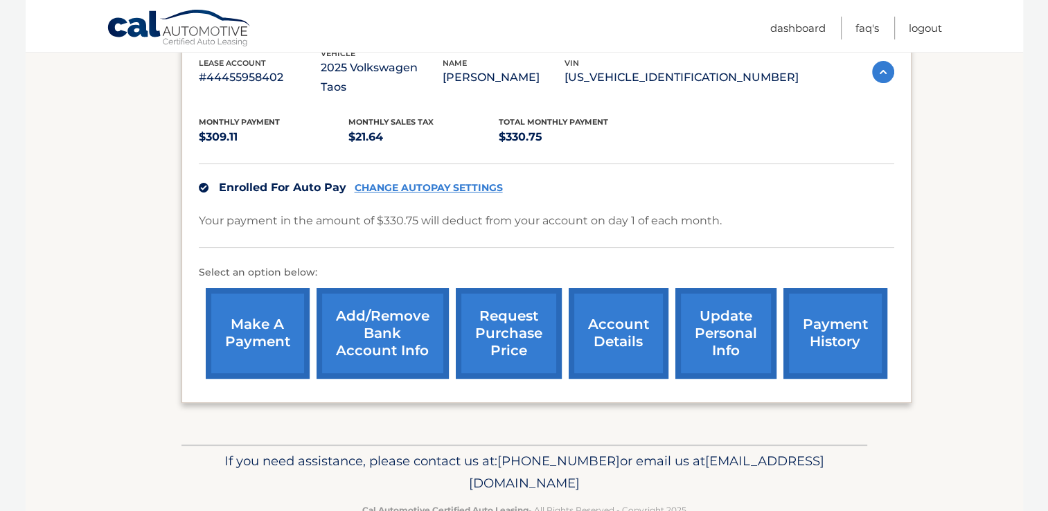
scroll to position [252, 0]
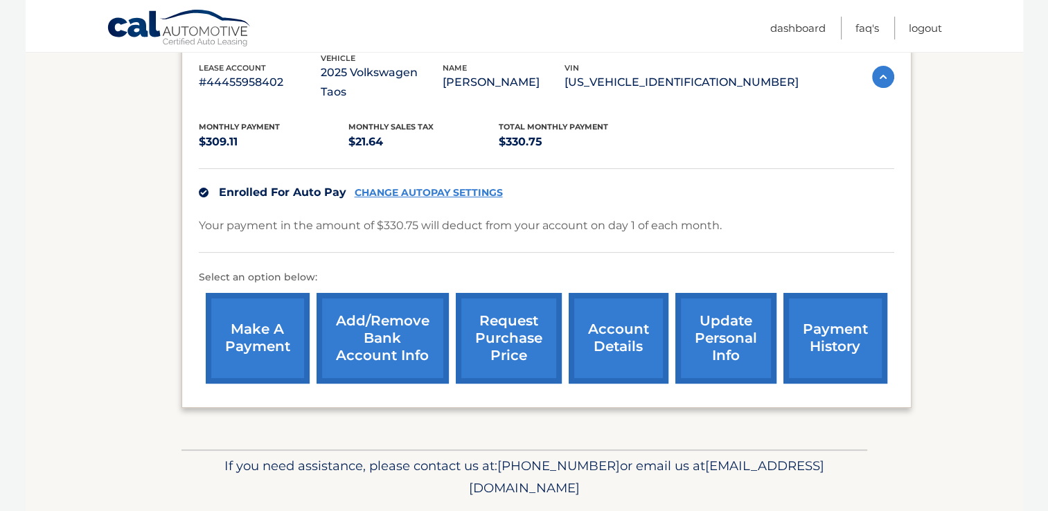
click at [262, 337] on link "make a payment" at bounding box center [258, 338] width 104 height 91
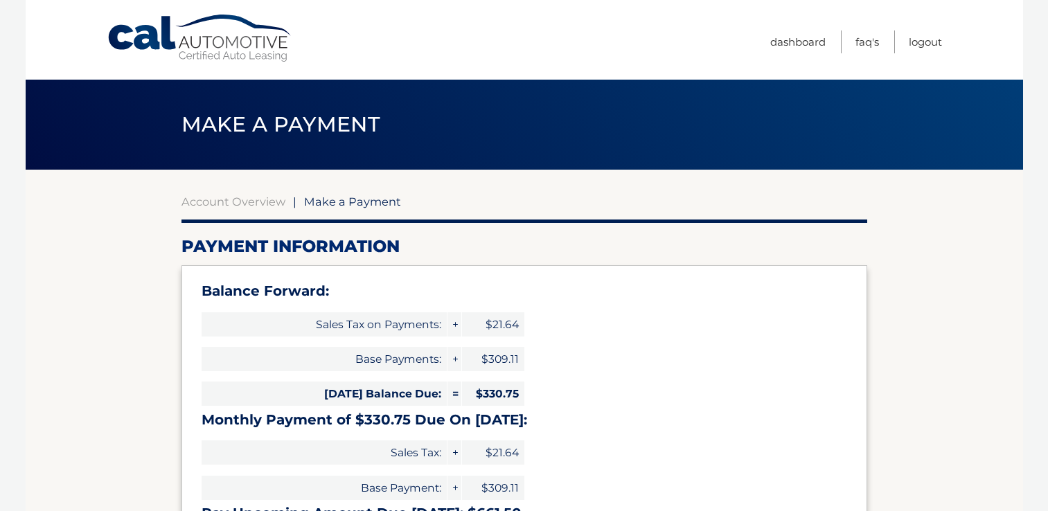
select select "NzgxODVkNDMtOGZkYy00MDEwLWE2ZTgtNWZiODA2NDMwMDBh"
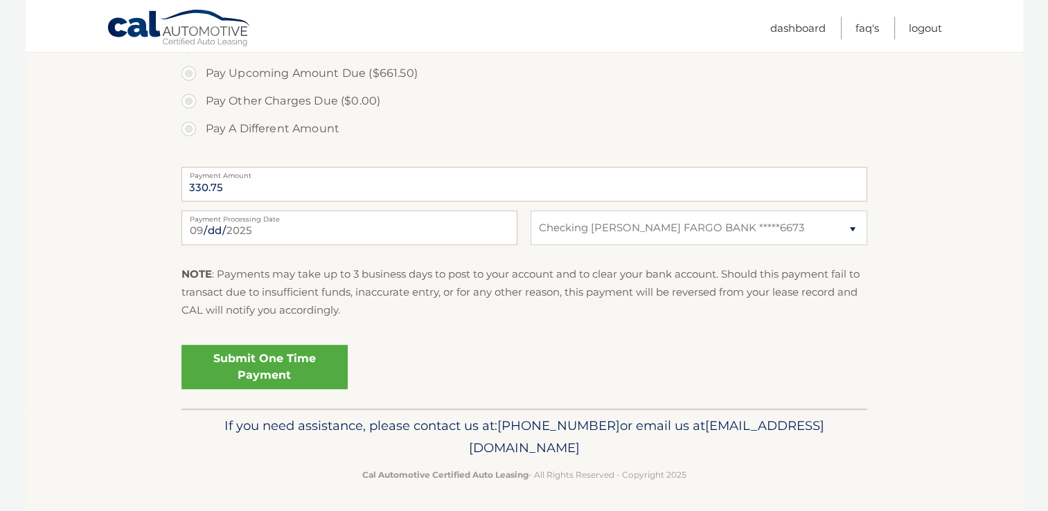
scroll to position [571, 0]
drag, startPoint x: 1031, startPoint y: 429, endPoint x: 1036, endPoint y: 350, distance: 79.1
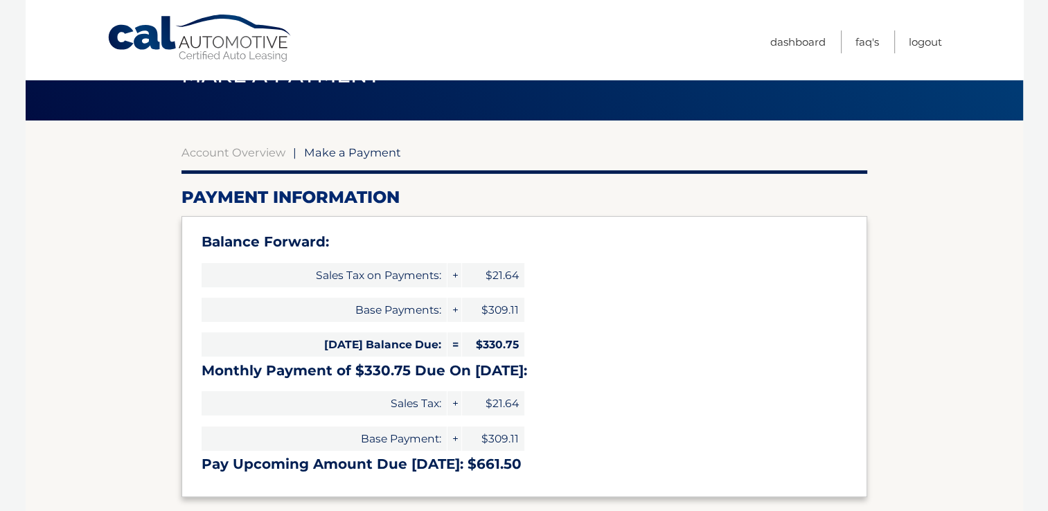
scroll to position [47, 0]
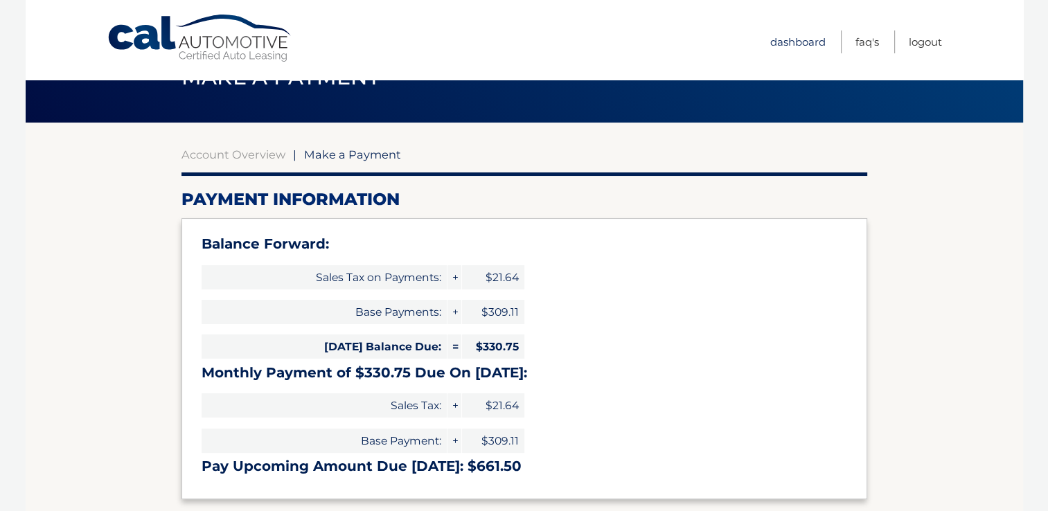
click at [806, 39] on link "Dashboard" at bounding box center [797, 41] width 55 height 23
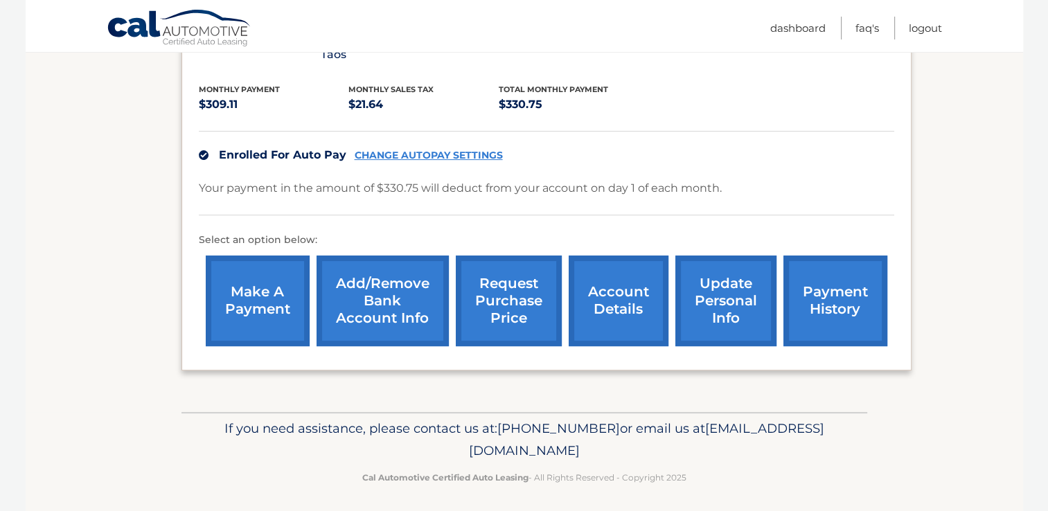
scroll to position [293, 0]
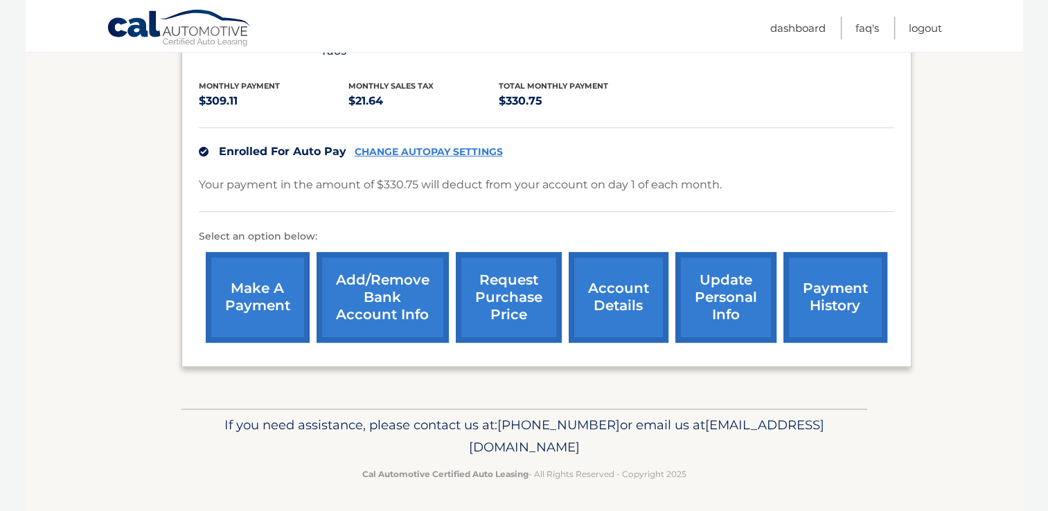
click at [615, 303] on link "account details" at bounding box center [619, 297] width 100 height 91
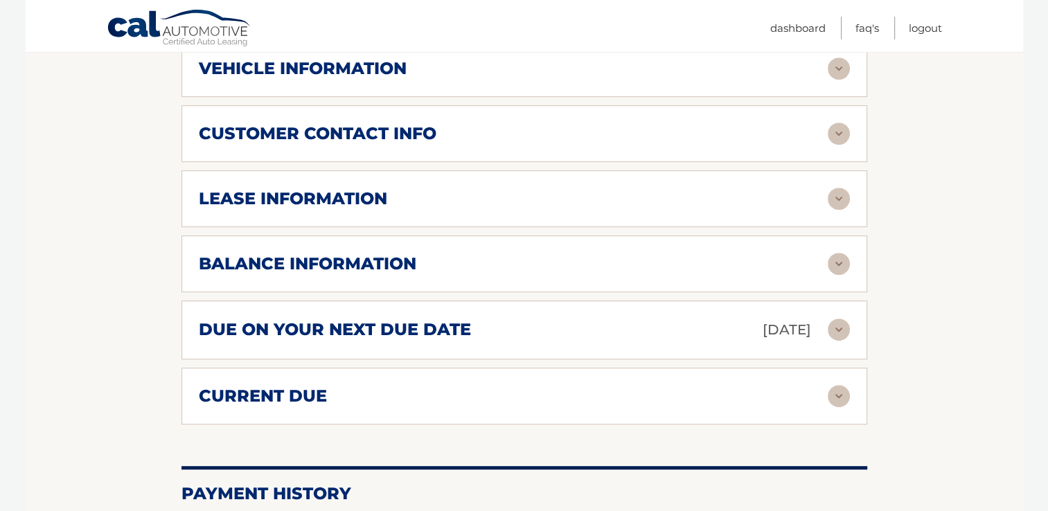
scroll to position [659, 0]
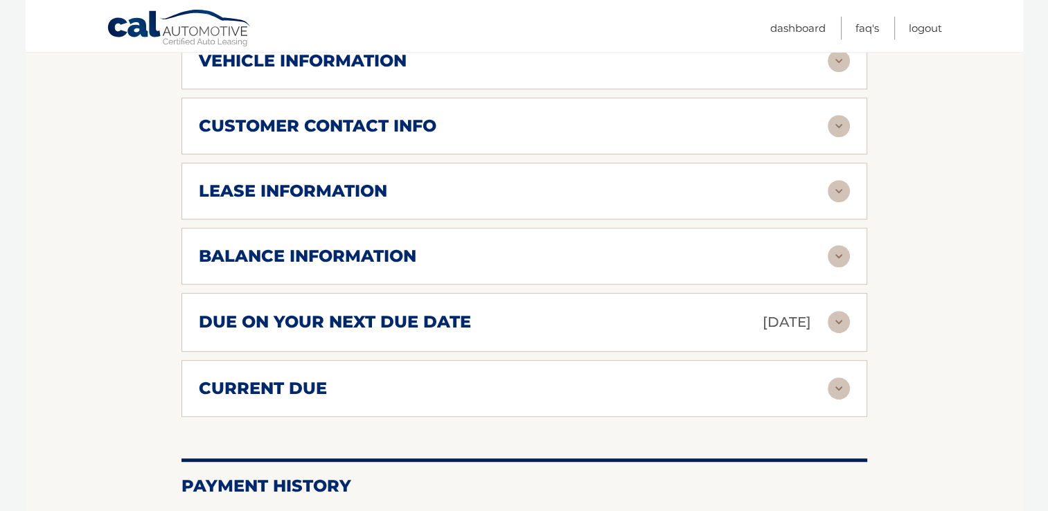
click at [837, 318] on img at bounding box center [839, 322] width 22 height 22
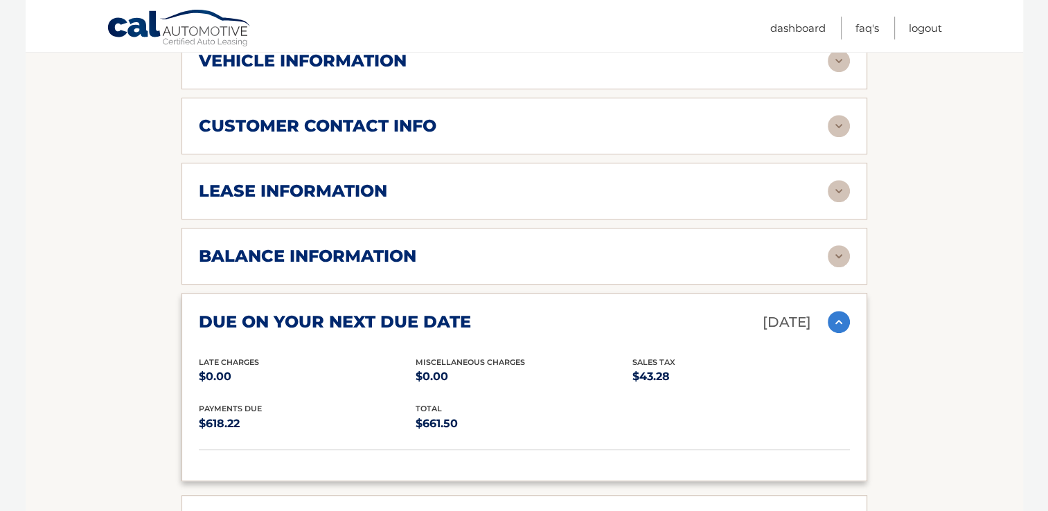
click at [839, 252] on img at bounding box center [839, 256] width 22 height 22
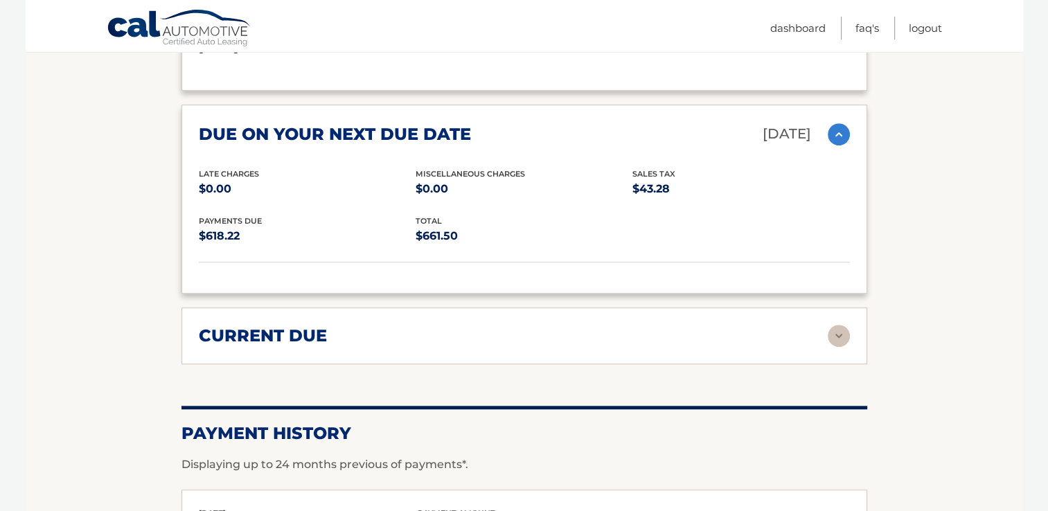
scroll to position [1012, 0]
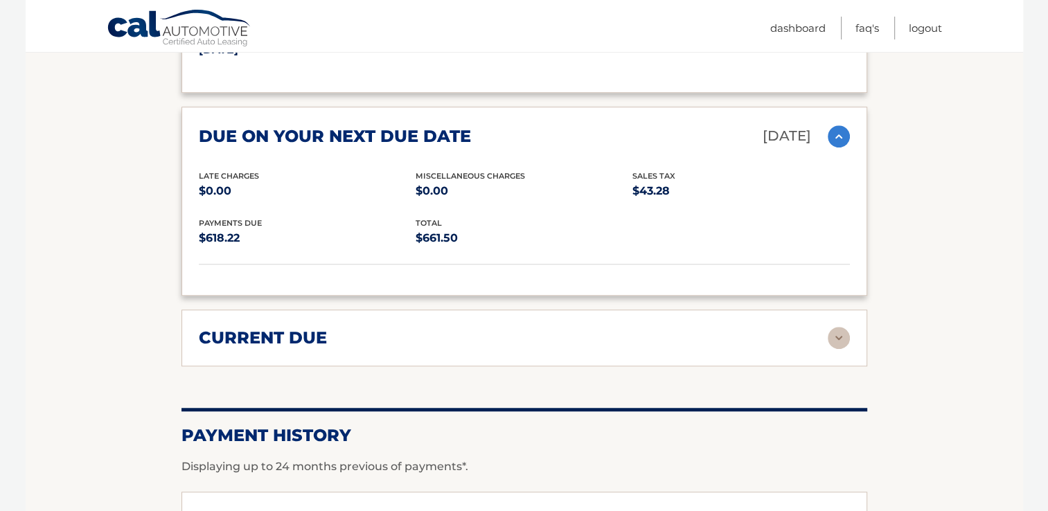
click at [830, 333] on img at bounding box center [839, 338] width 22 height 22
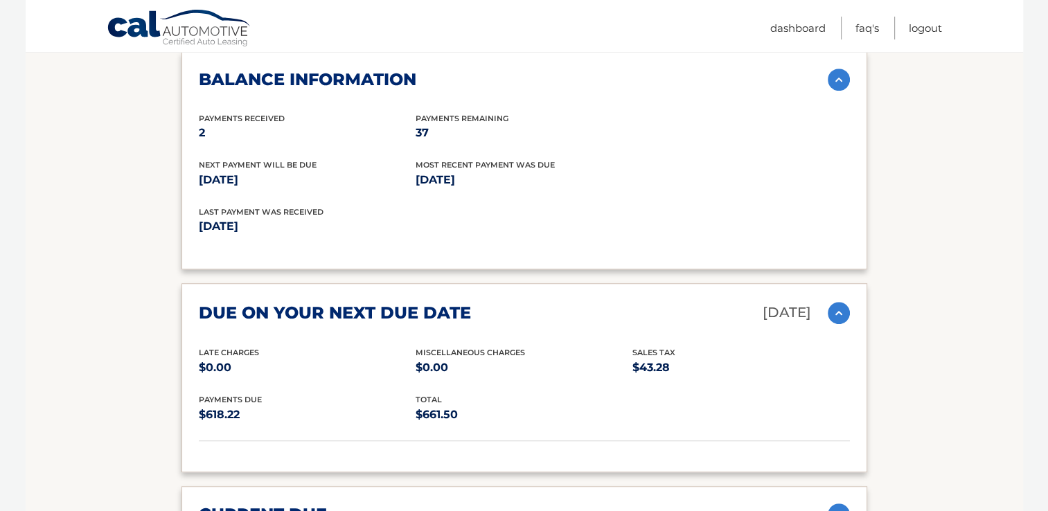
scroll to position [842, 0]
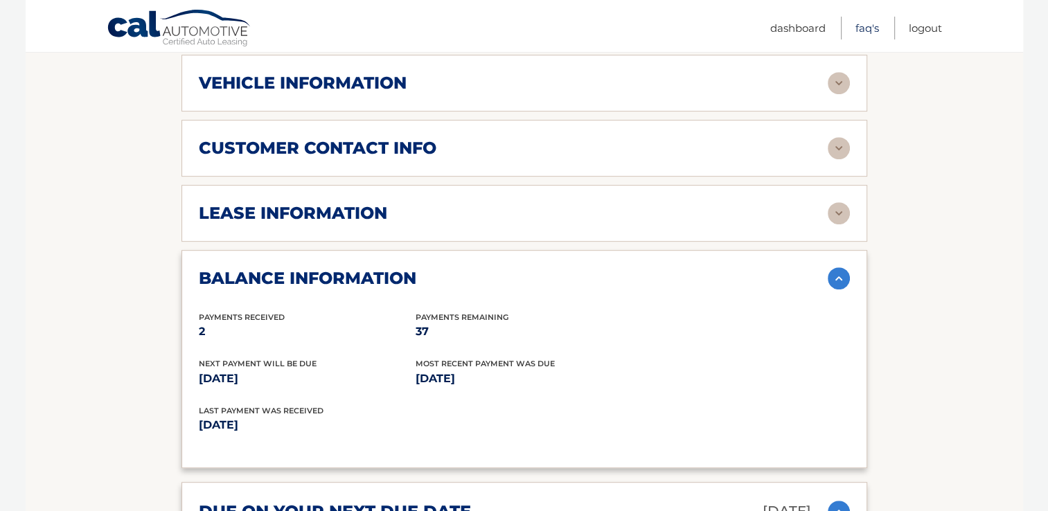
scroll to position [632, 0]
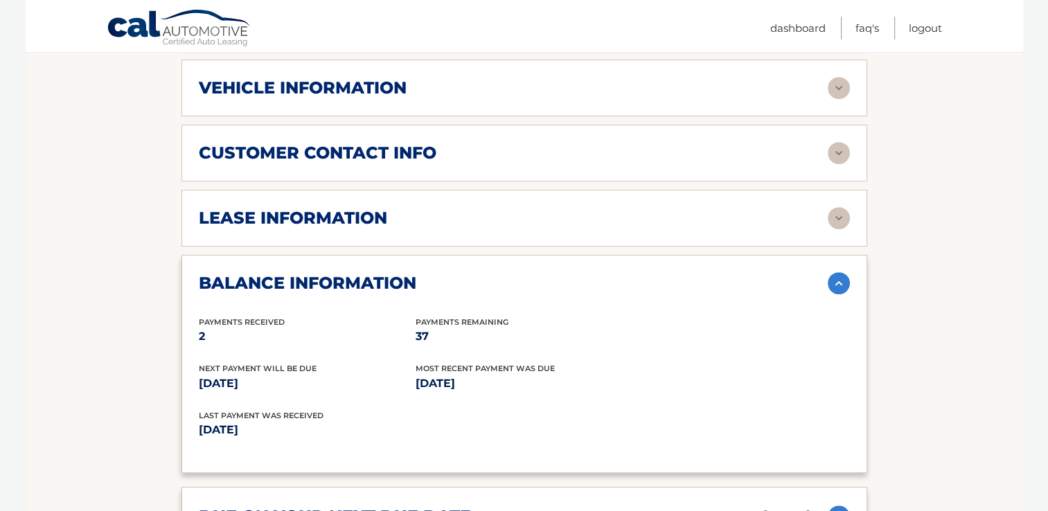
click at [830, 207] on img at bounding box center [839, 218] width 22 height 22
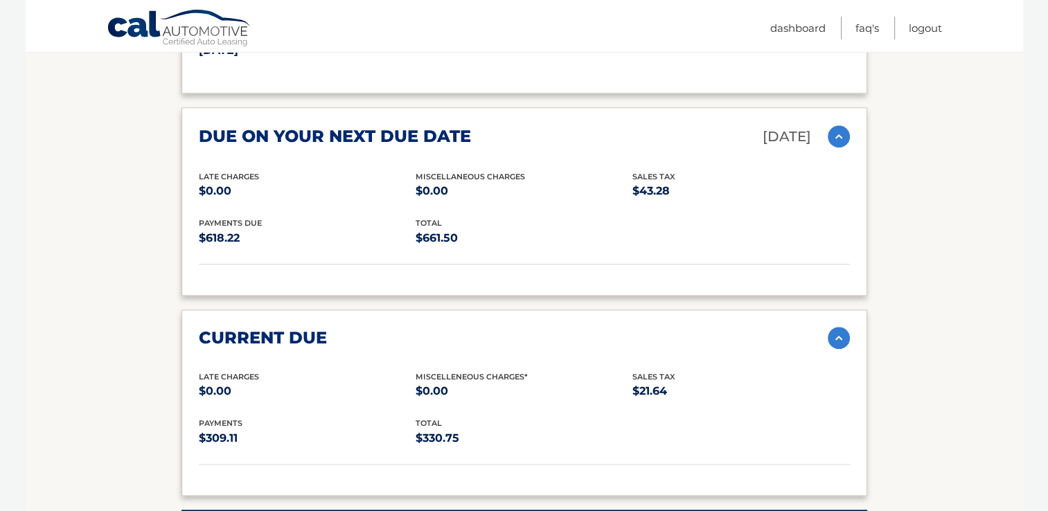
scroll to position [1277, 0]
